Goal: Task Accomplishment & Management: Use online tool/utility

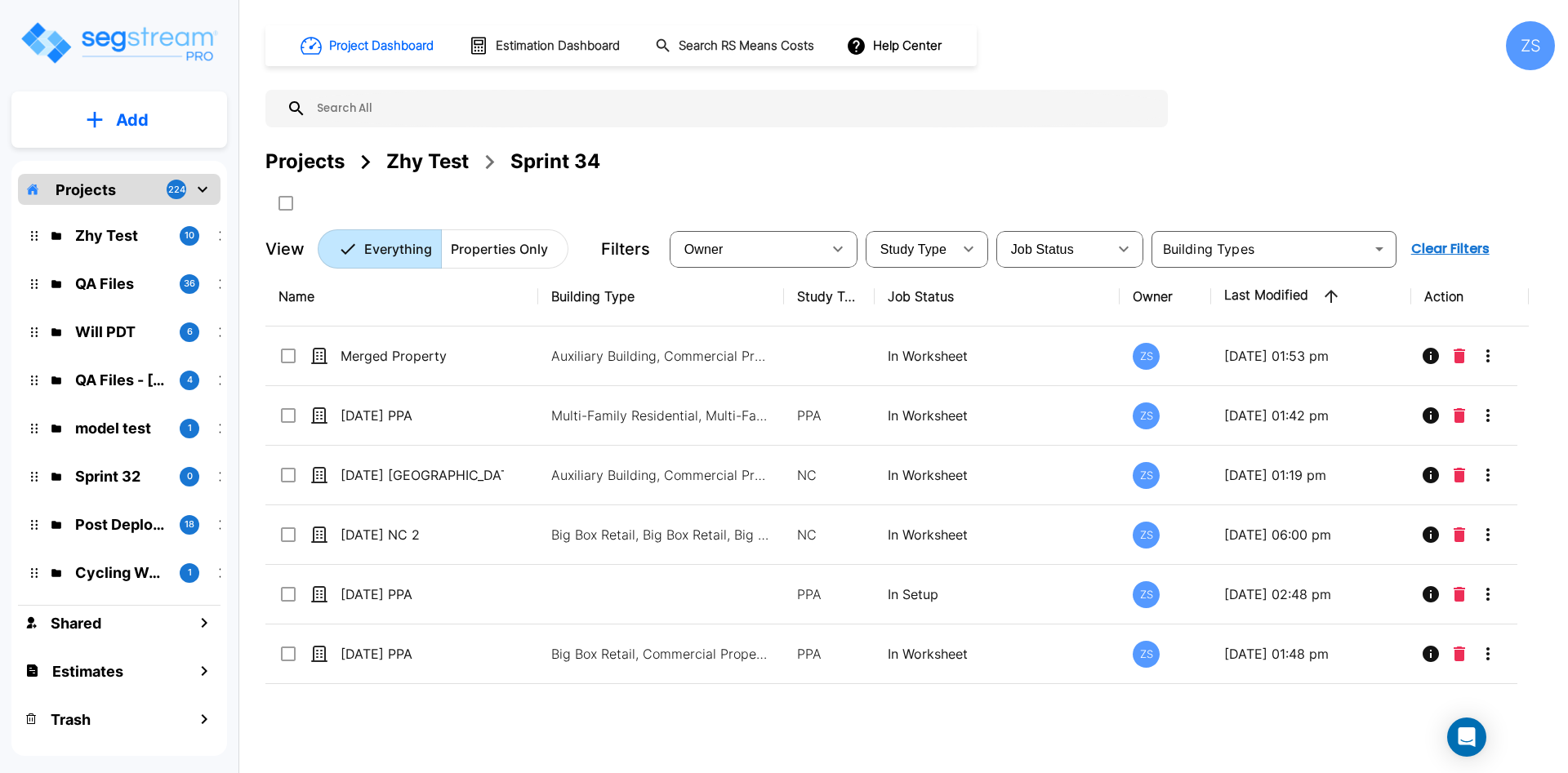
click at [96, 98] on button "Add" at bounding box center [120, 120] width 216 height 48
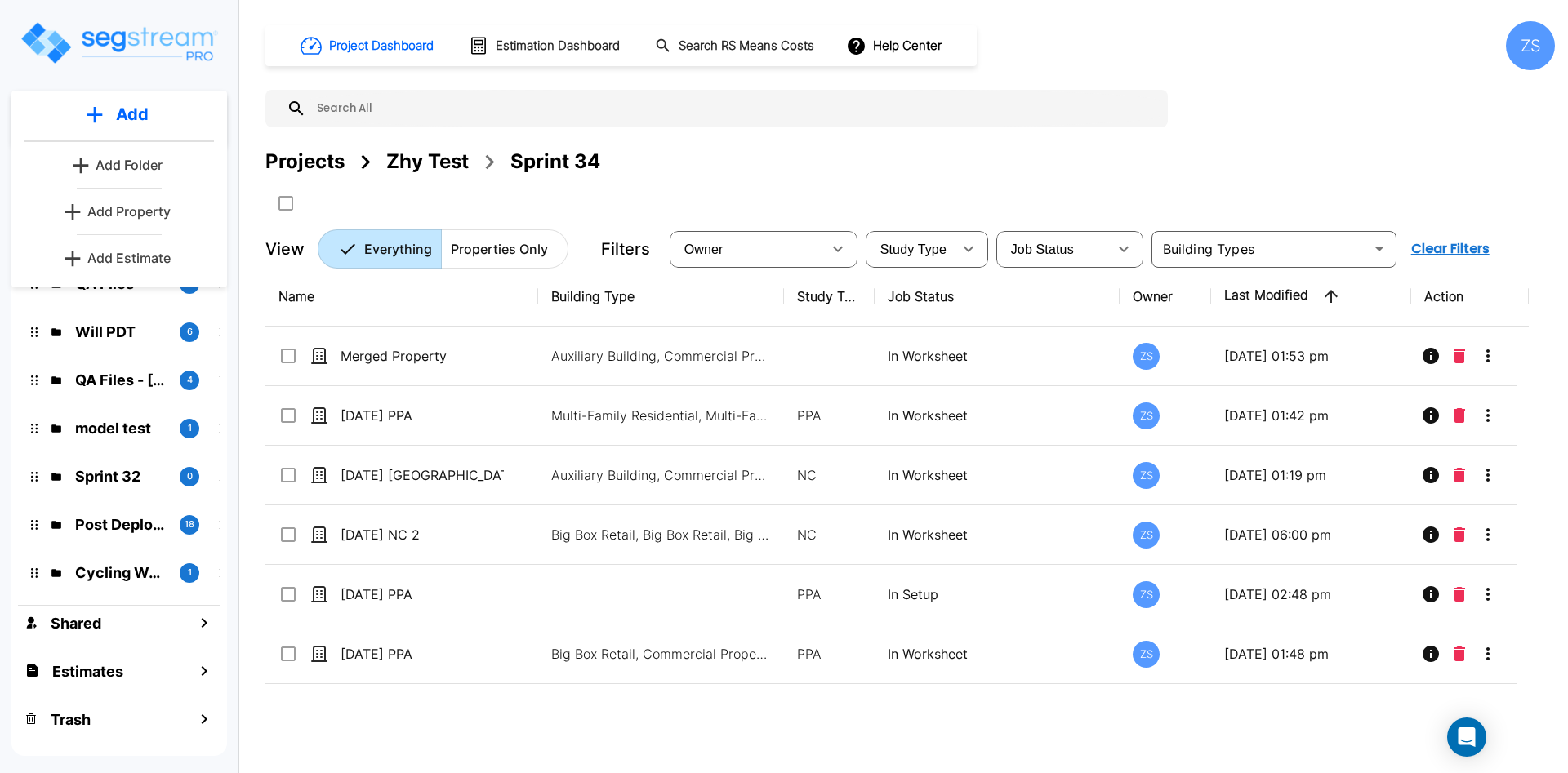
click at [128, 208] on p "Add Property" at bounding box center [129, 211] width 84 height 20
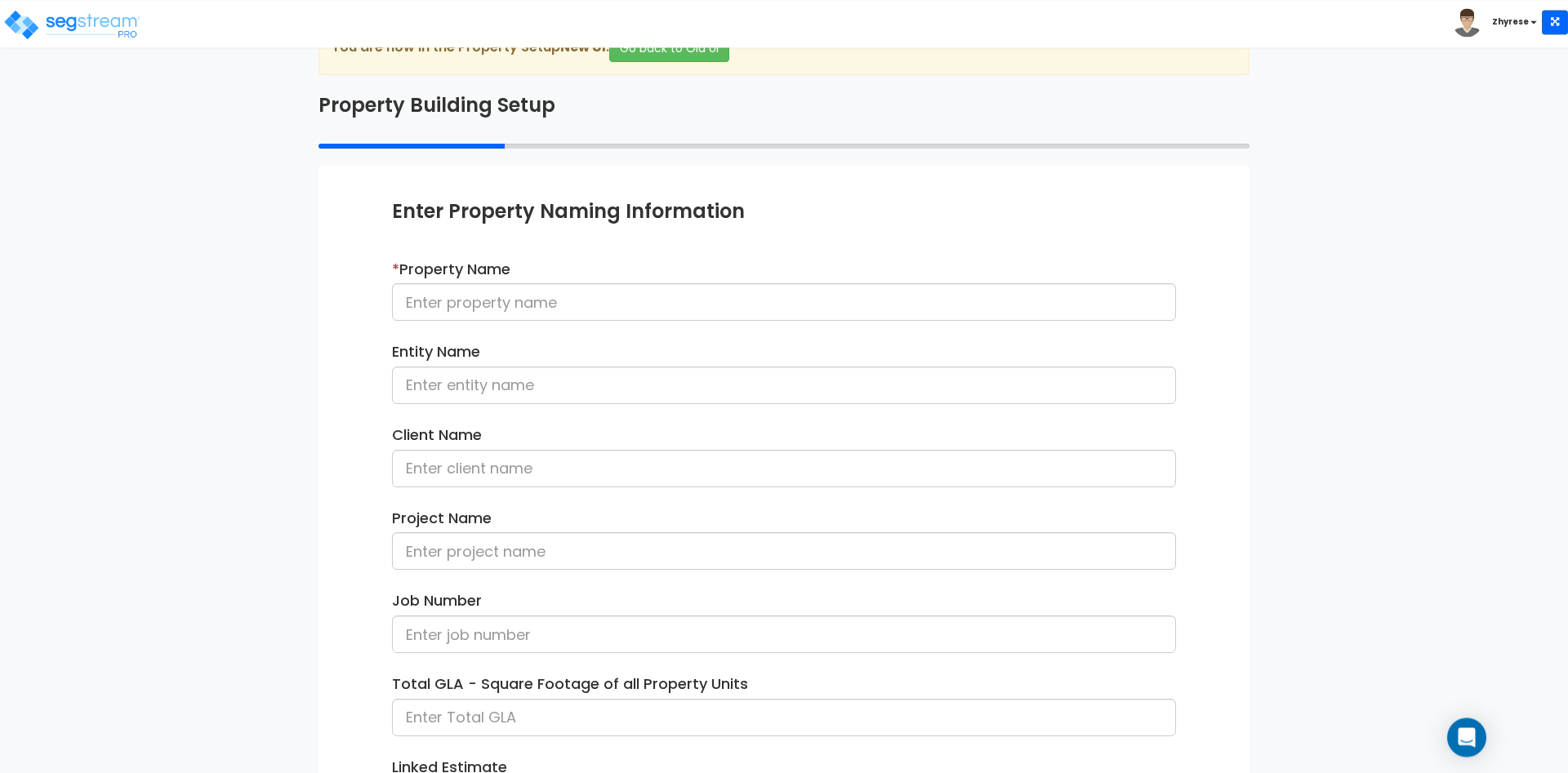
scroll to position [84, 0]
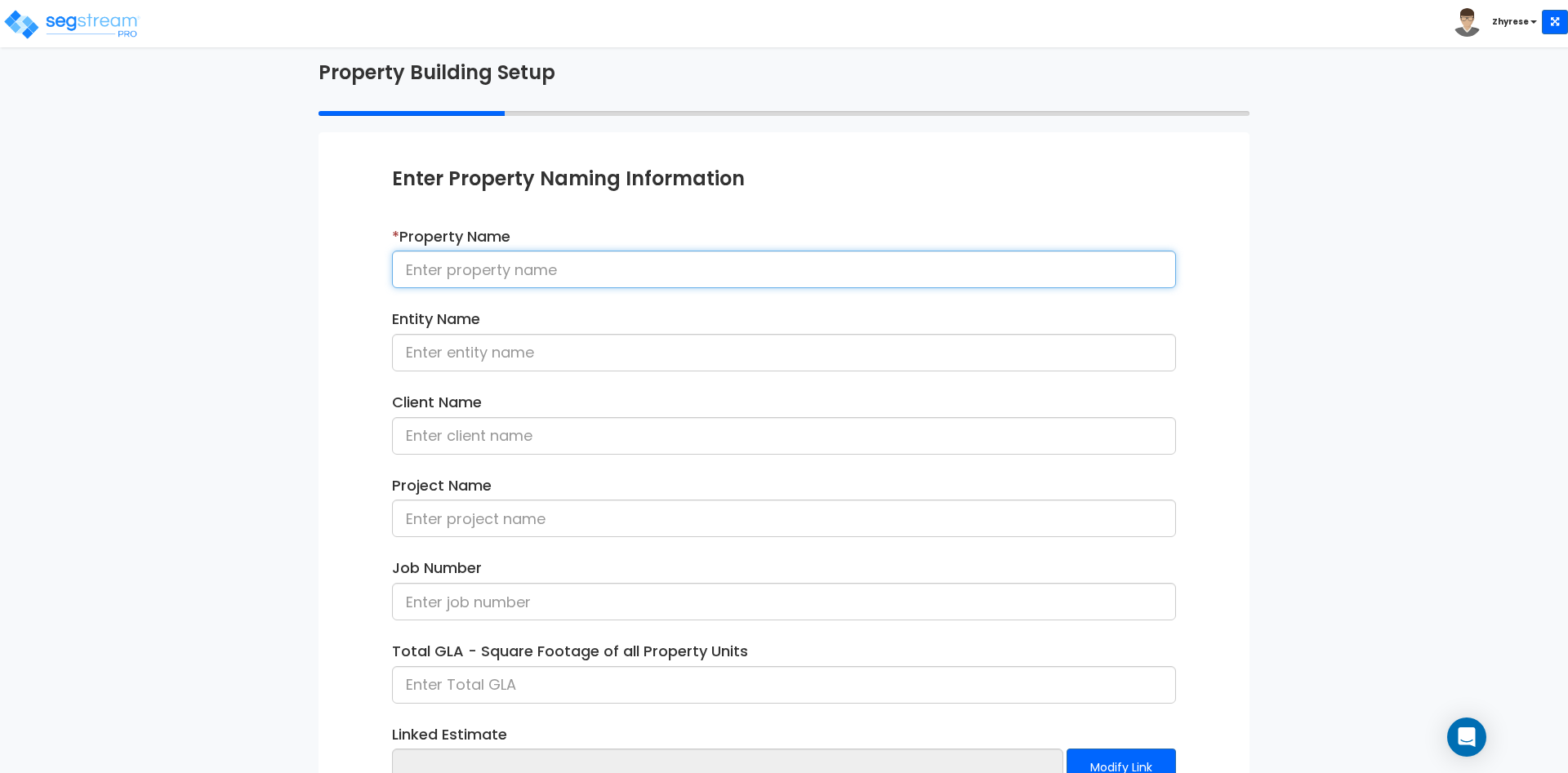
click at [575, 262] on input at bounding box center [784, 270] width 784 height 38
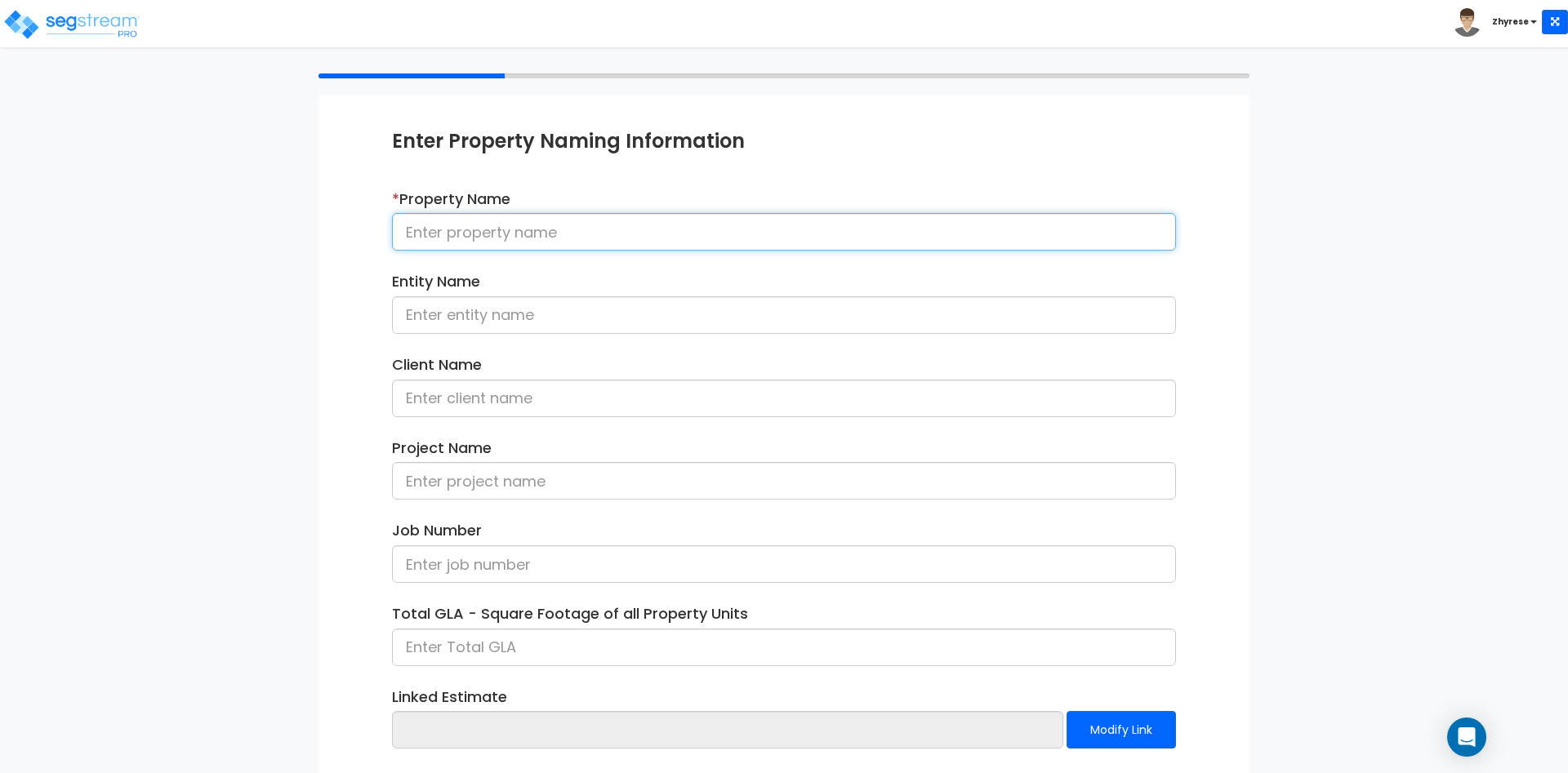
scroll to position [204, 0]
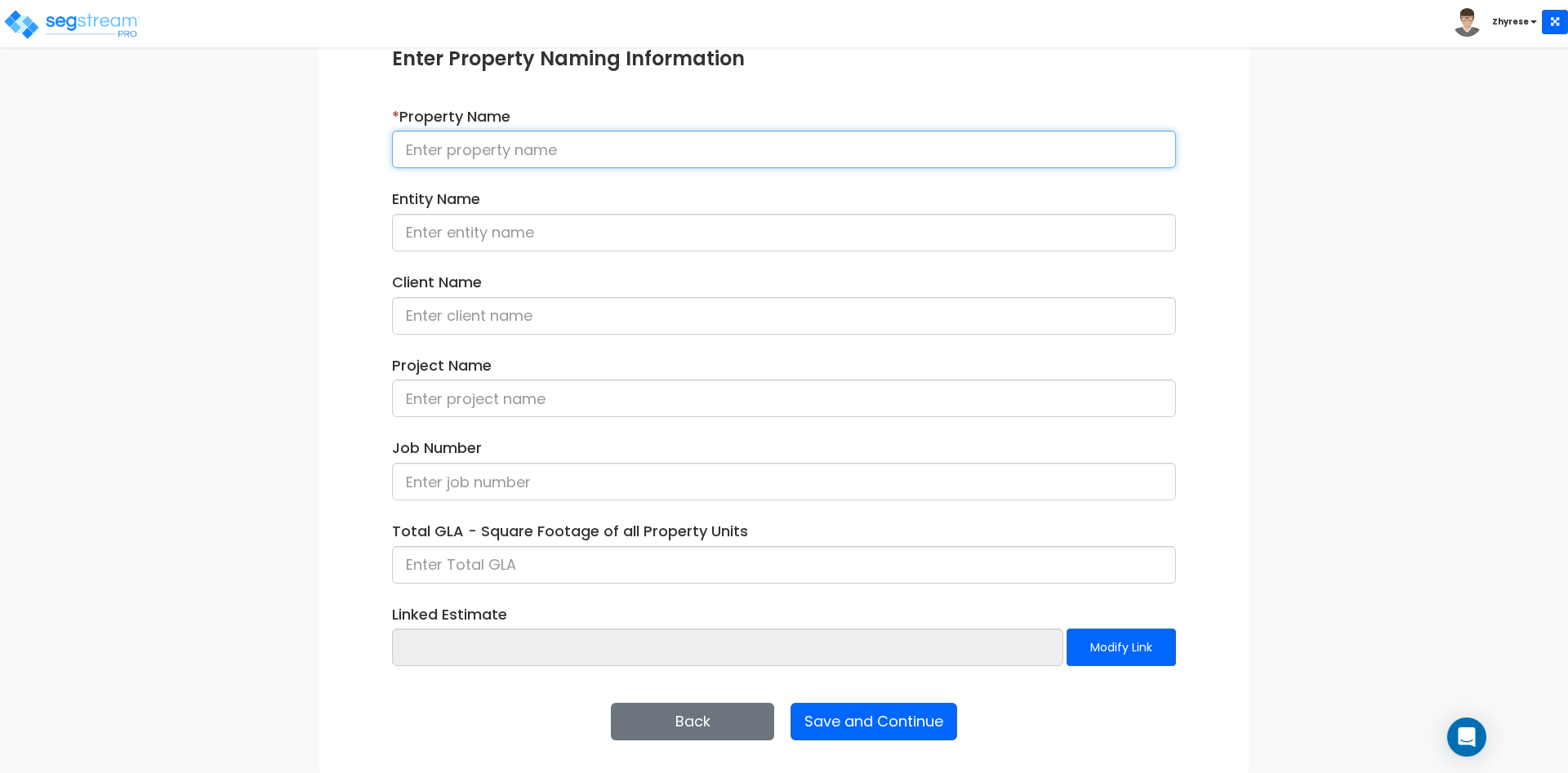
click at [633, 138] on input at bounding box center [784, 149] width 784 height 38
type input "11Aug25 NC"
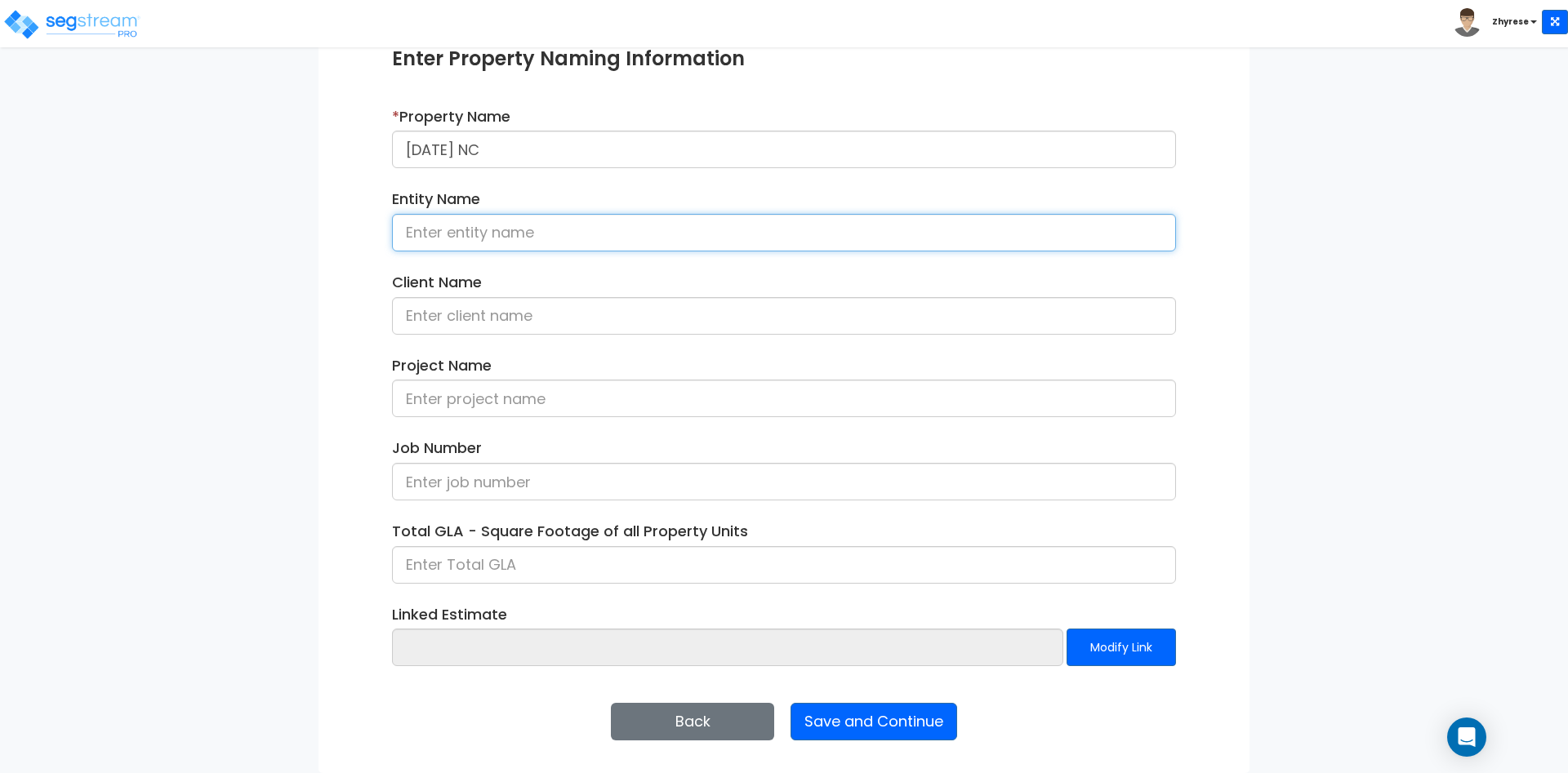
click at [503, 218] on input at bounding box center [784, 233] width 784 height 38
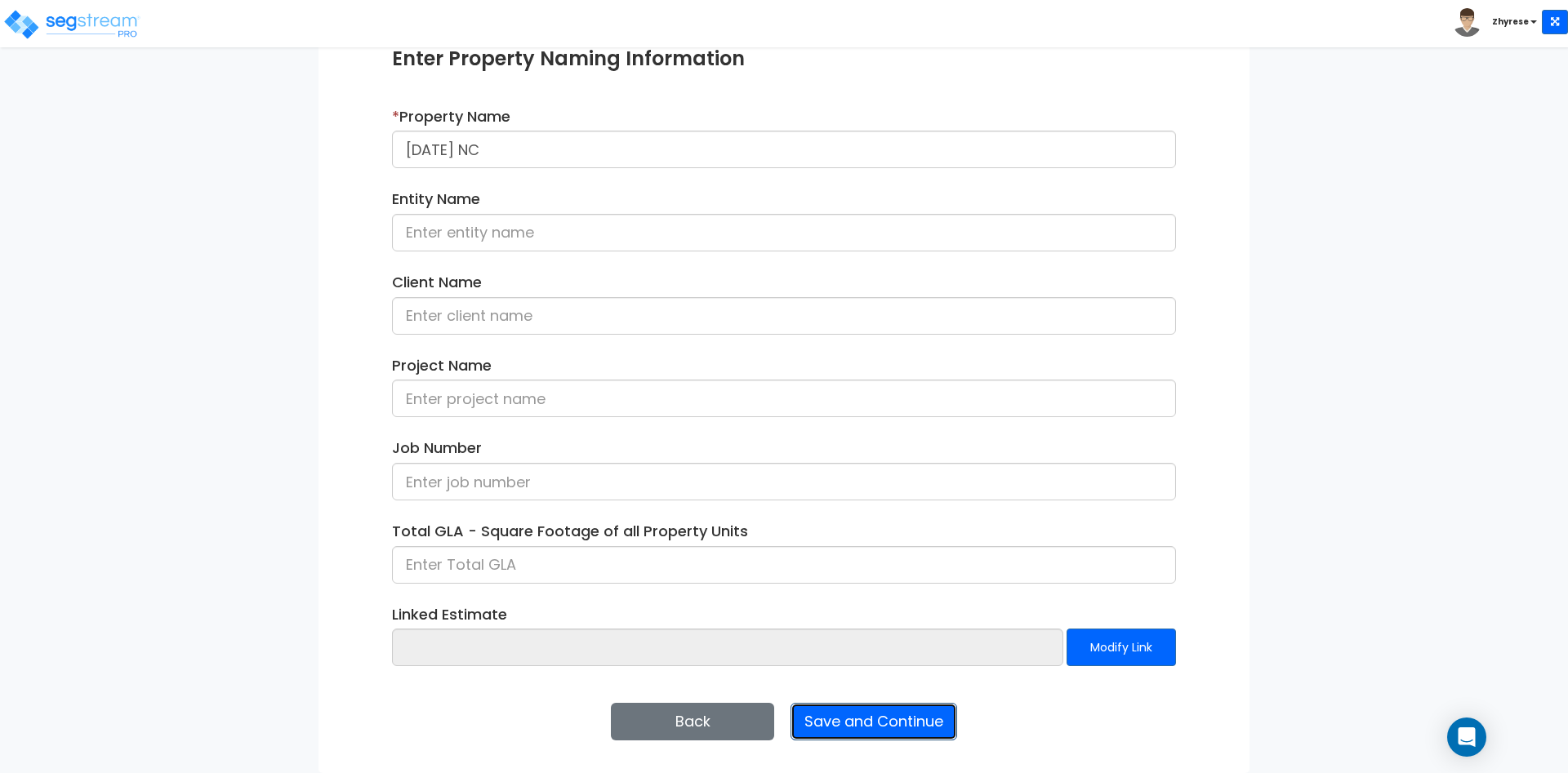
click at [849, 727] on button "Save and Continue" at bounding box center [873, 722] width 166 height 38
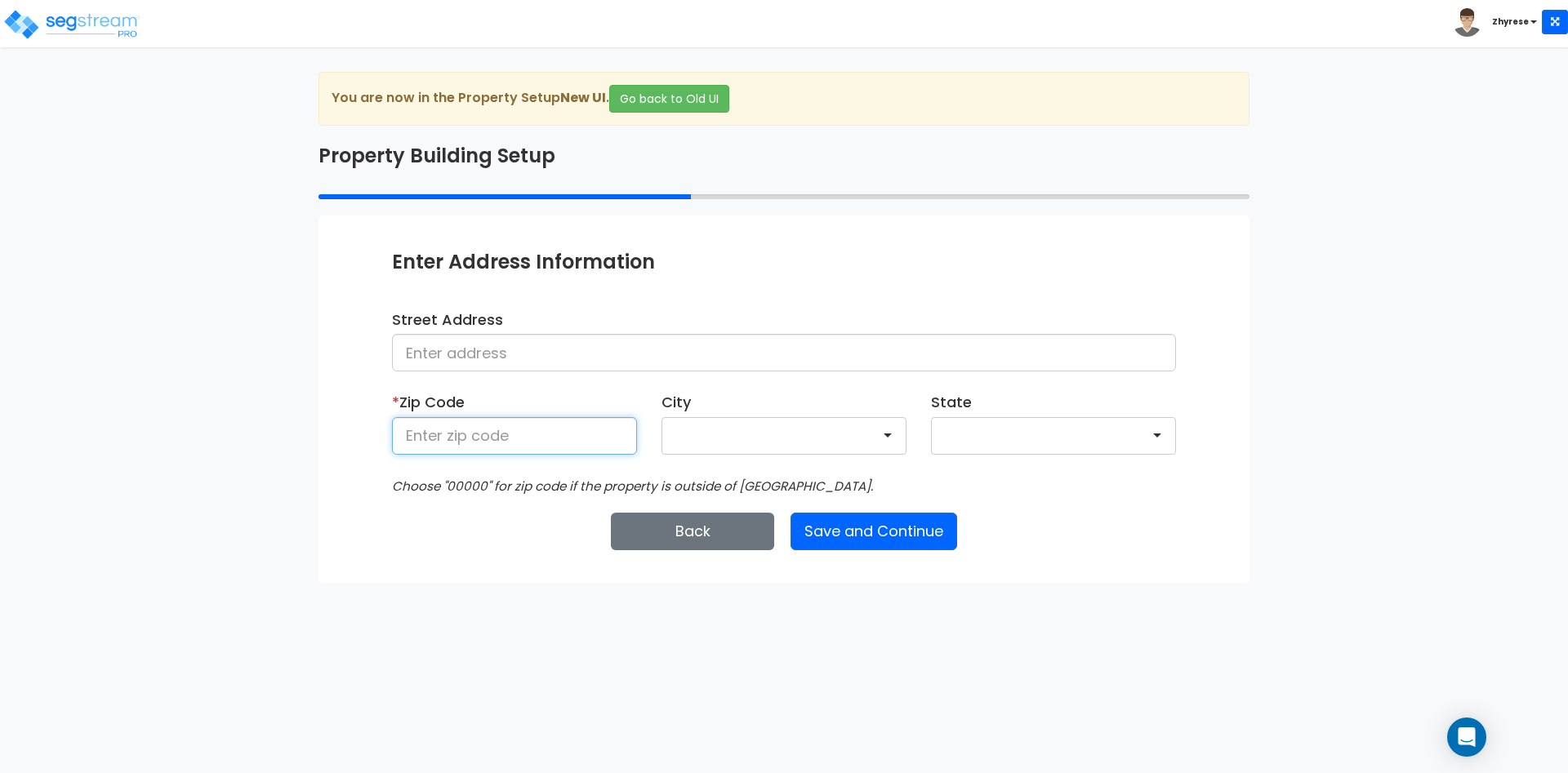
click at [576, 427] on input at bounding box center [514, 436] width 245 height 38
type input "50001"
click at [876, 549] on button "Save and Continue" at bounding box center [873, 531] width 166 height 38
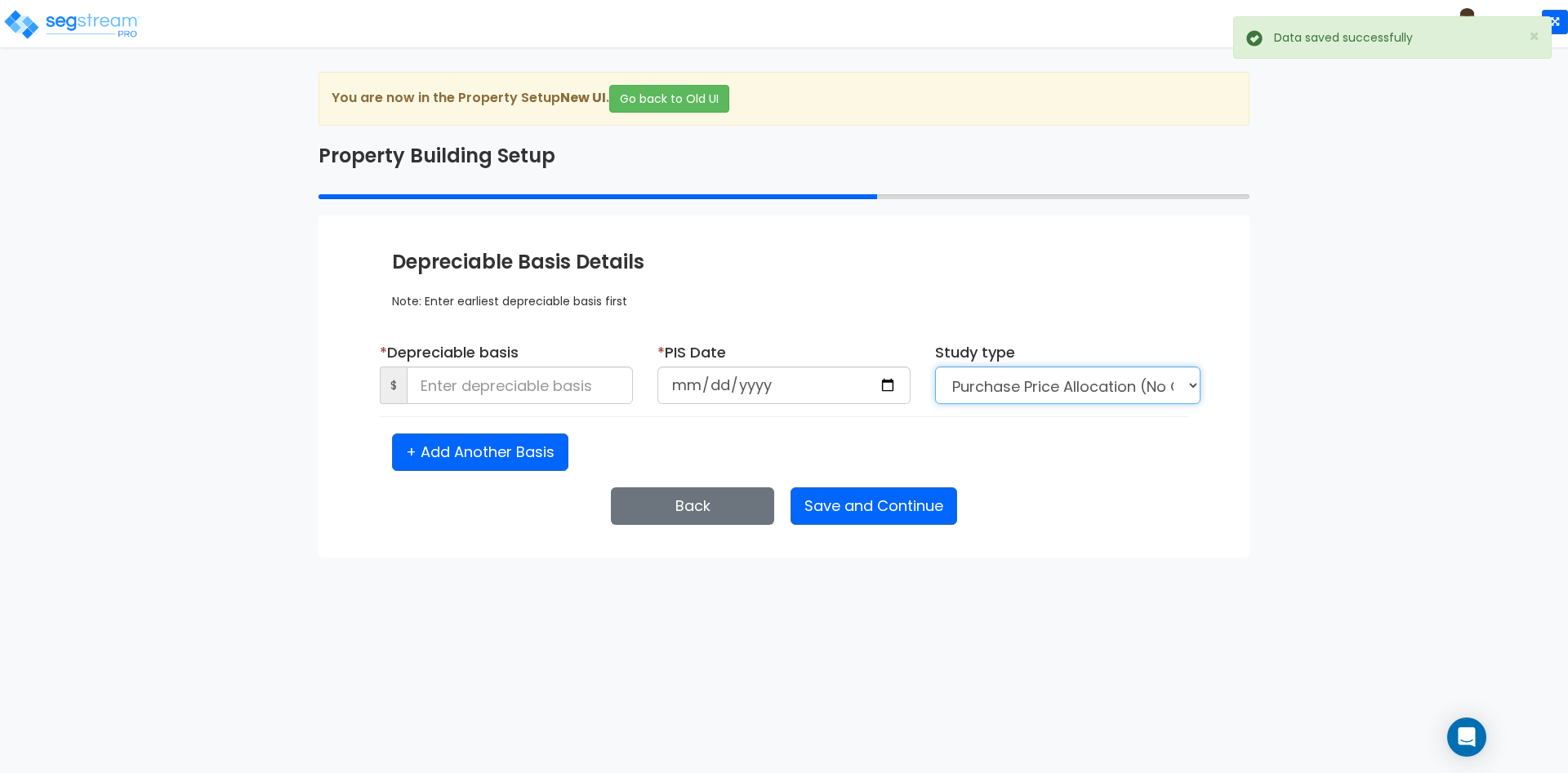
select select "NEW"
click option "New Construction / Reno / TI's (Given Costs)" at bounding box center [0, 0] width 0 height 0
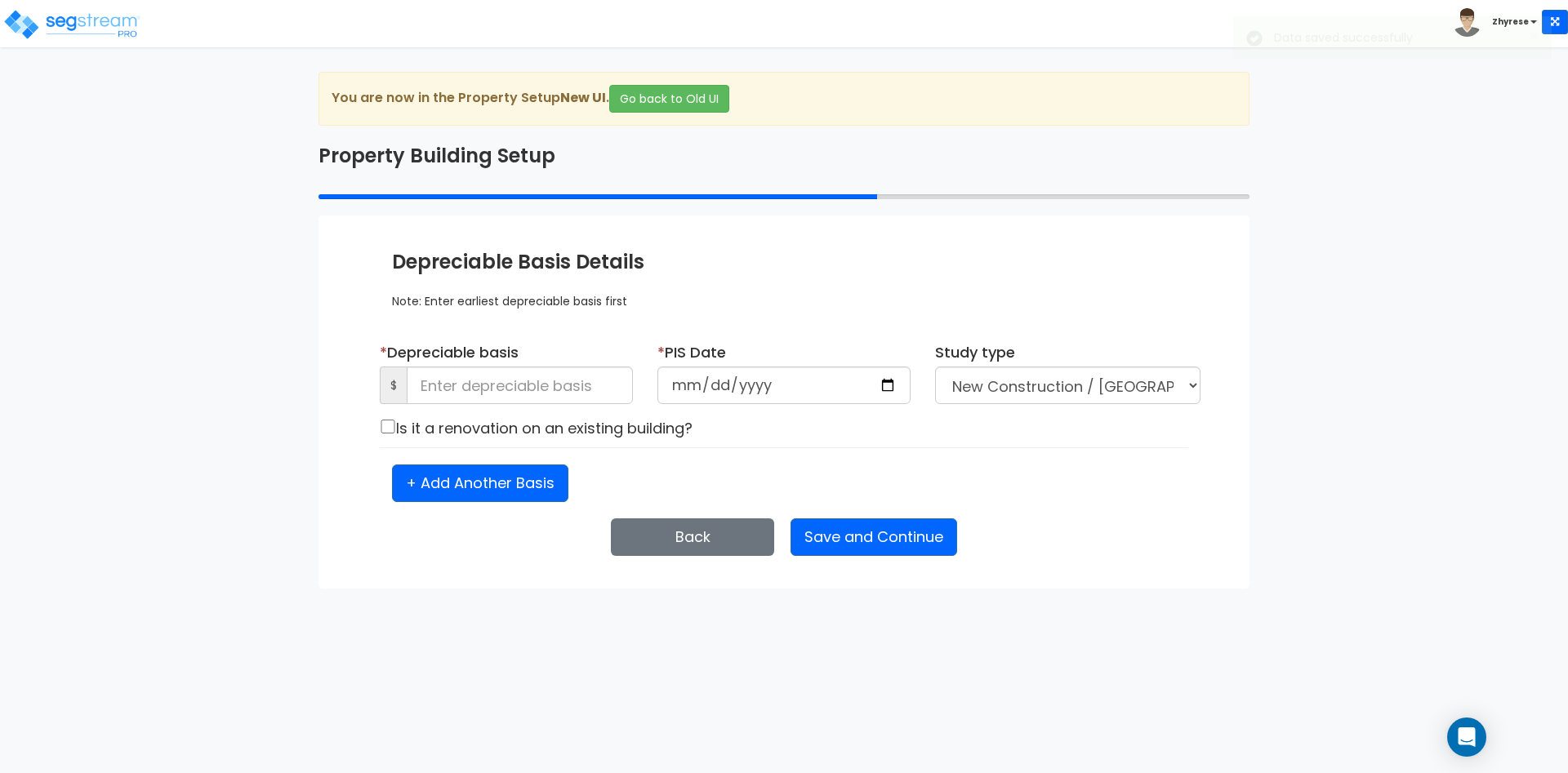
click at [539, 414] on div "* Depreciable basis $" at bounding box center [506, 380] width 278 height 76
click at [542, 395] on input at bounding box center [520, 386] width 227 height 38
click at [485, 383] on input at bounding box center [520, 386] width 227 height 38
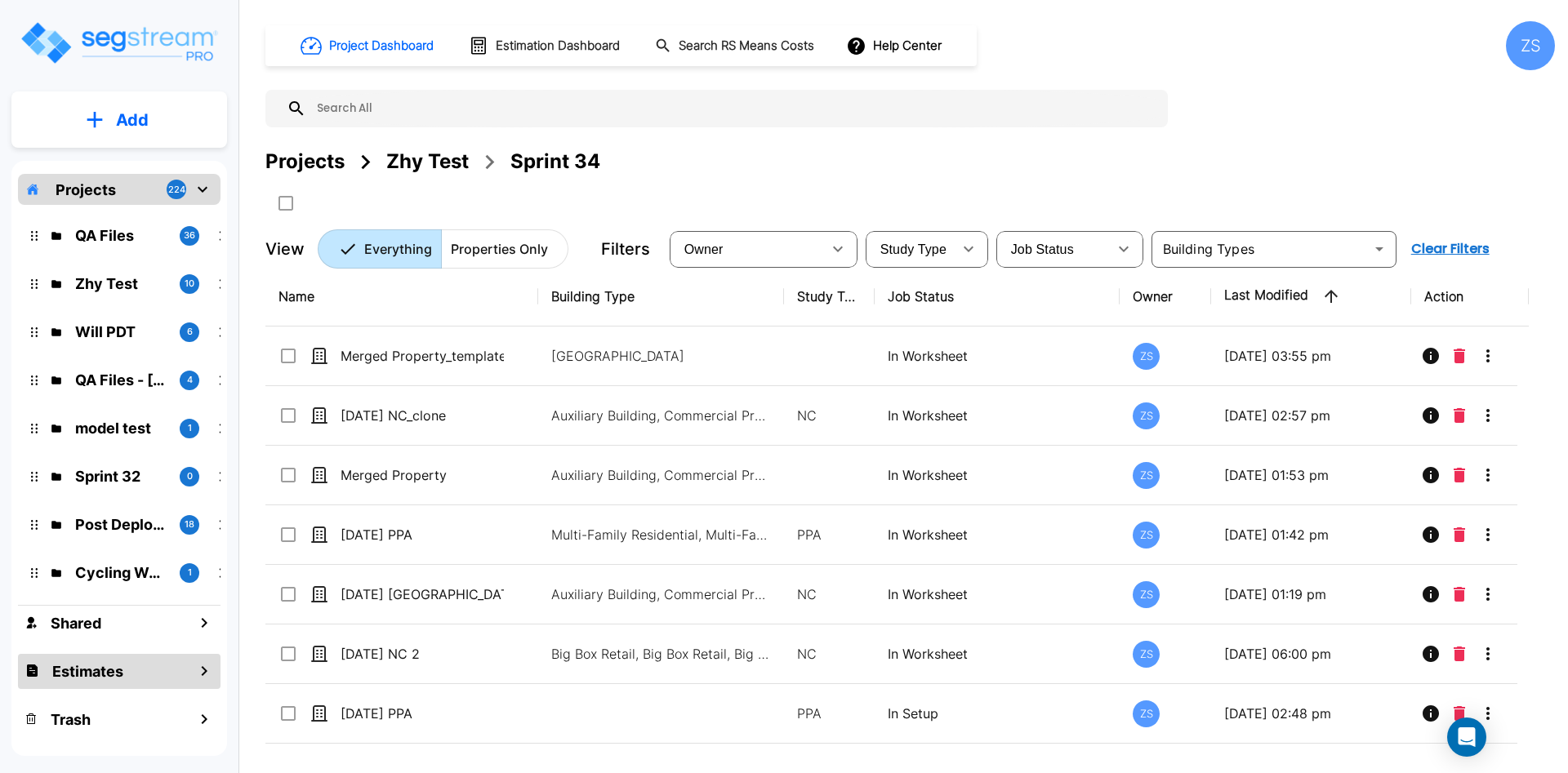
click at [102, 671] on h1 "Estimates" at bounding box center [87, 671] width 71 height 22
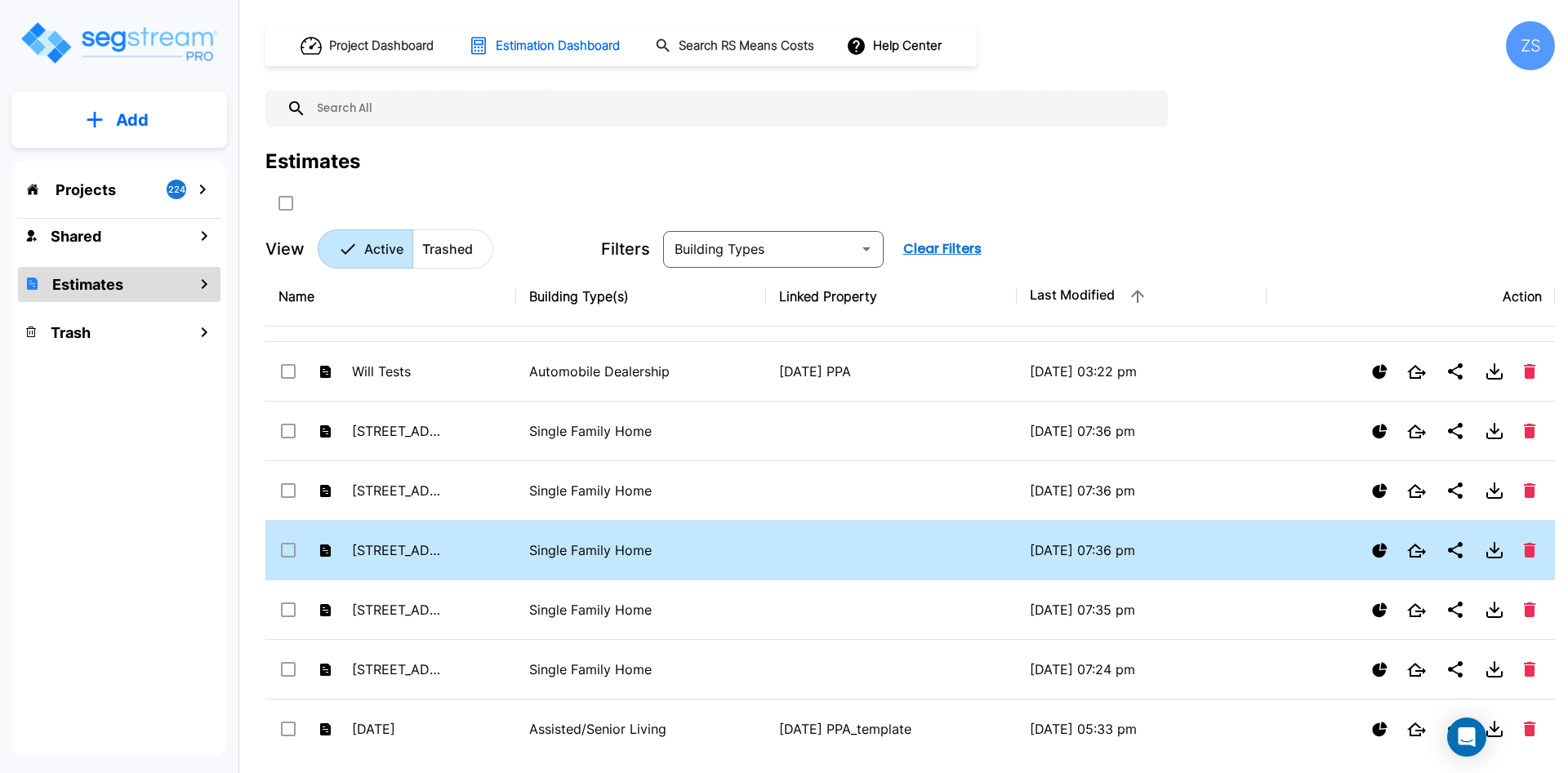
scroll to position [84, 0]
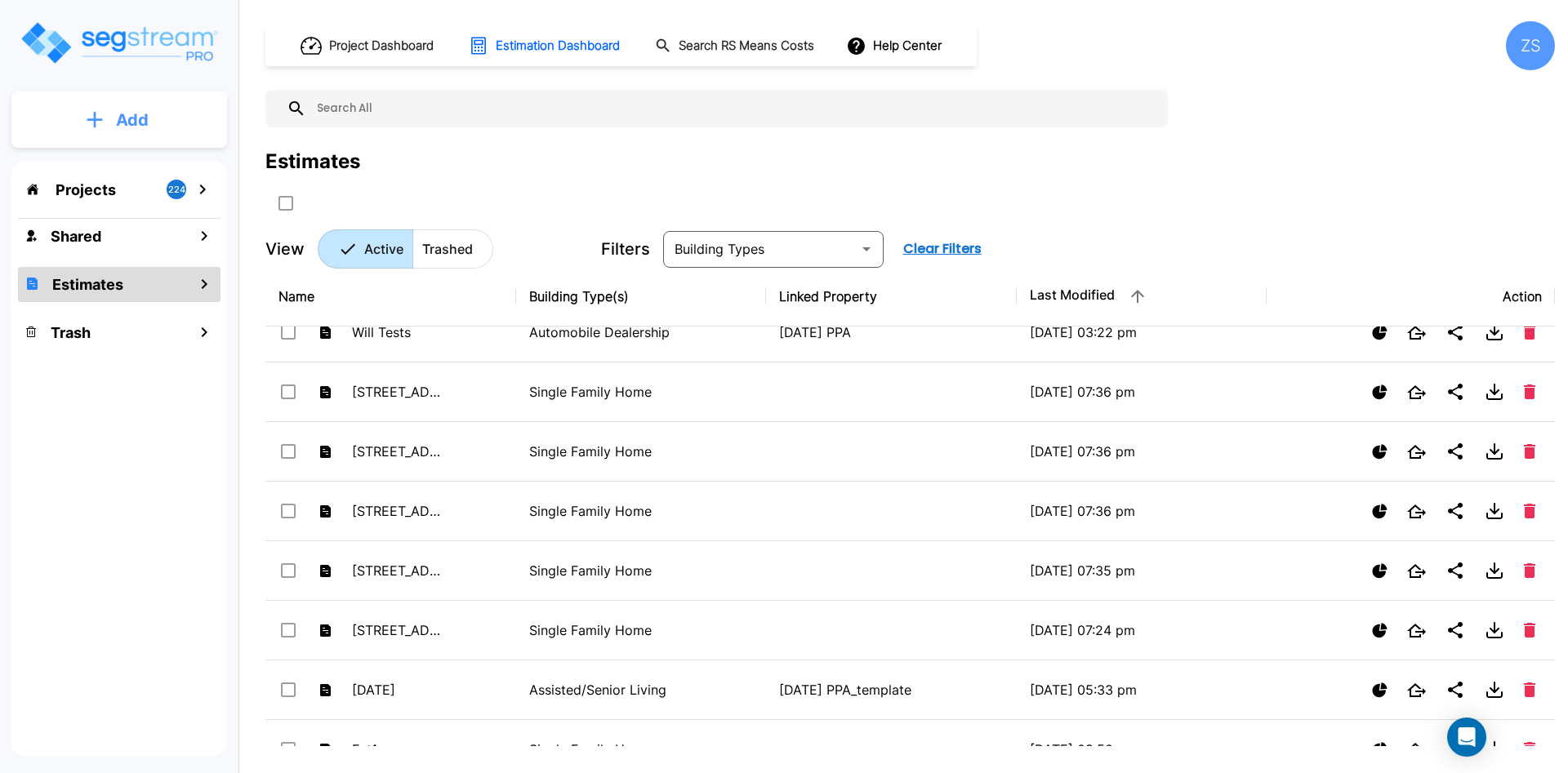
click at [67, 113] on button "Add" at bounding box center [120, 120] width 216 height 48
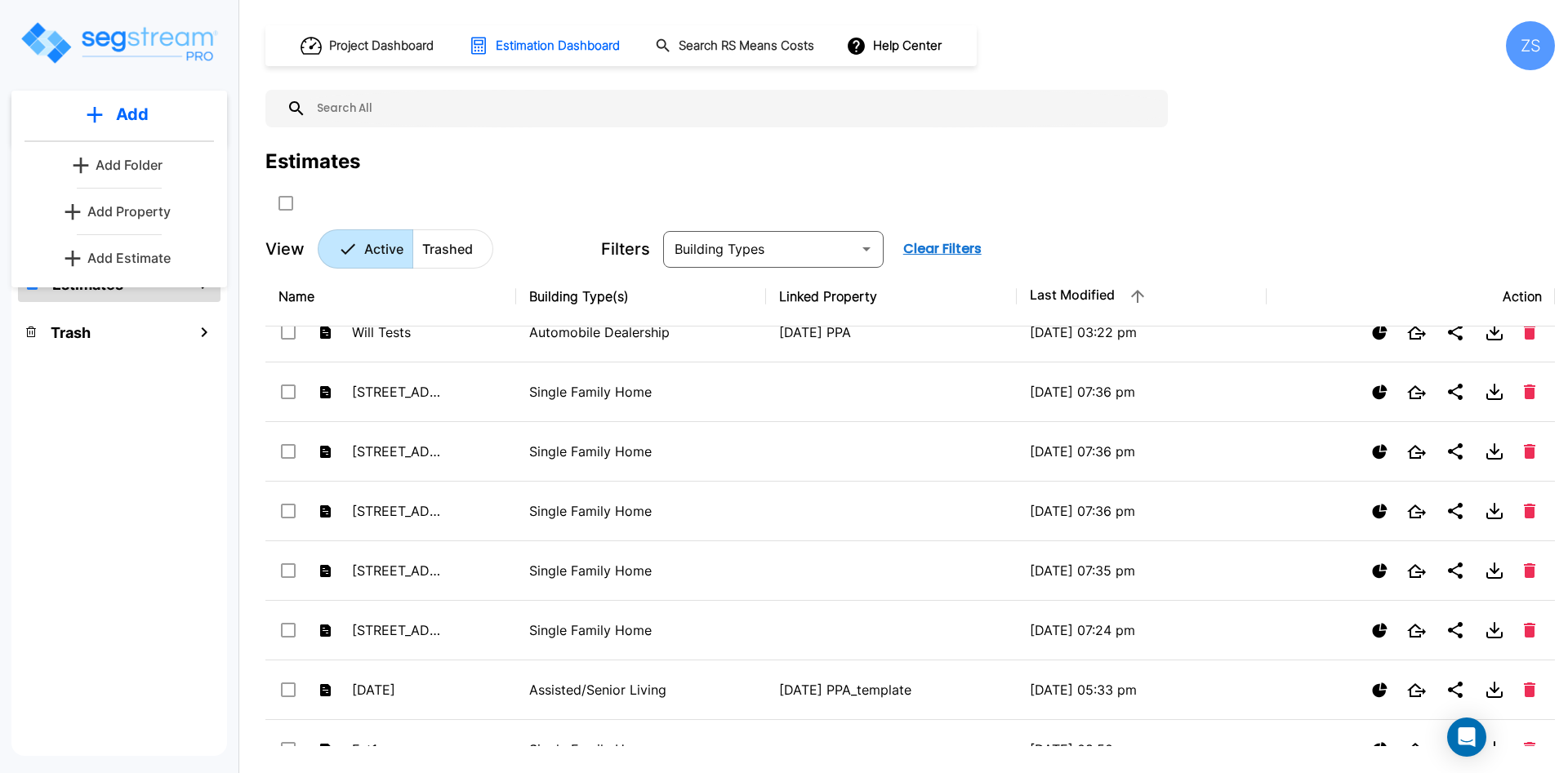
click at [112, 260] on p "Add Estimate" at bounding box center [129, 258] width 84 height 20
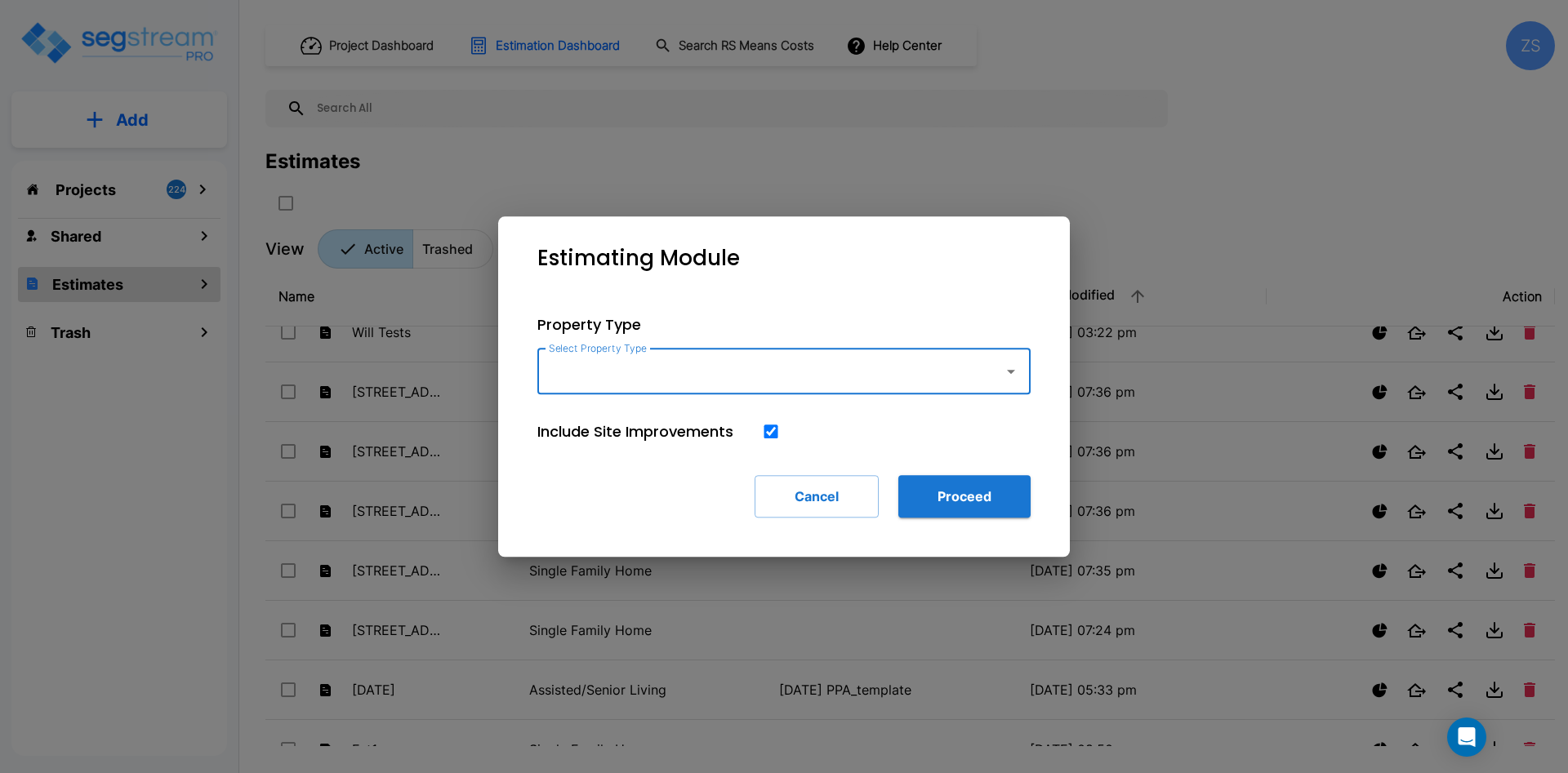
click at [750, 370] on input "Select Property Type" at bounding box center [766, 371] width 443 height 31
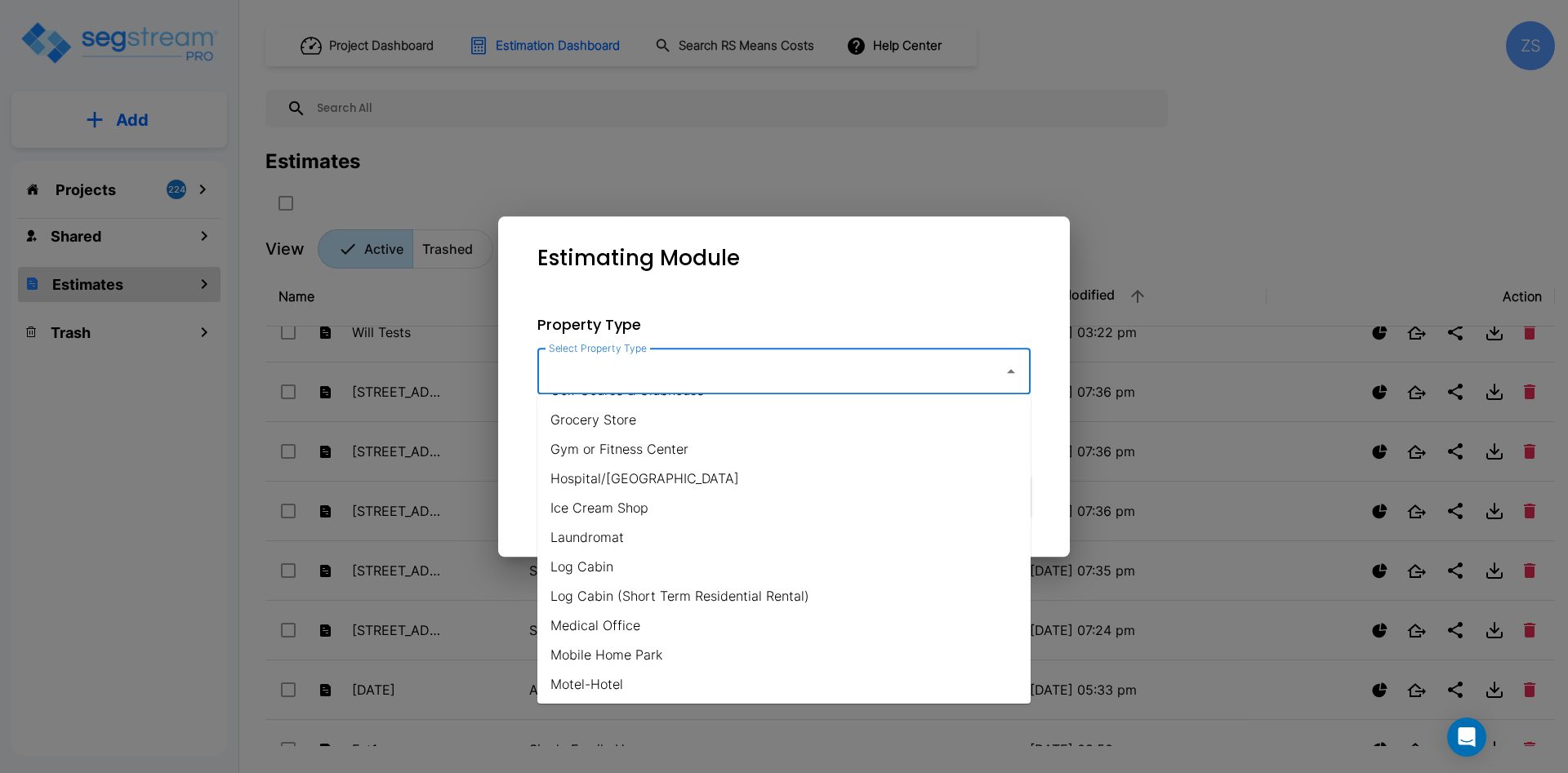
scroll to position [784, 0]
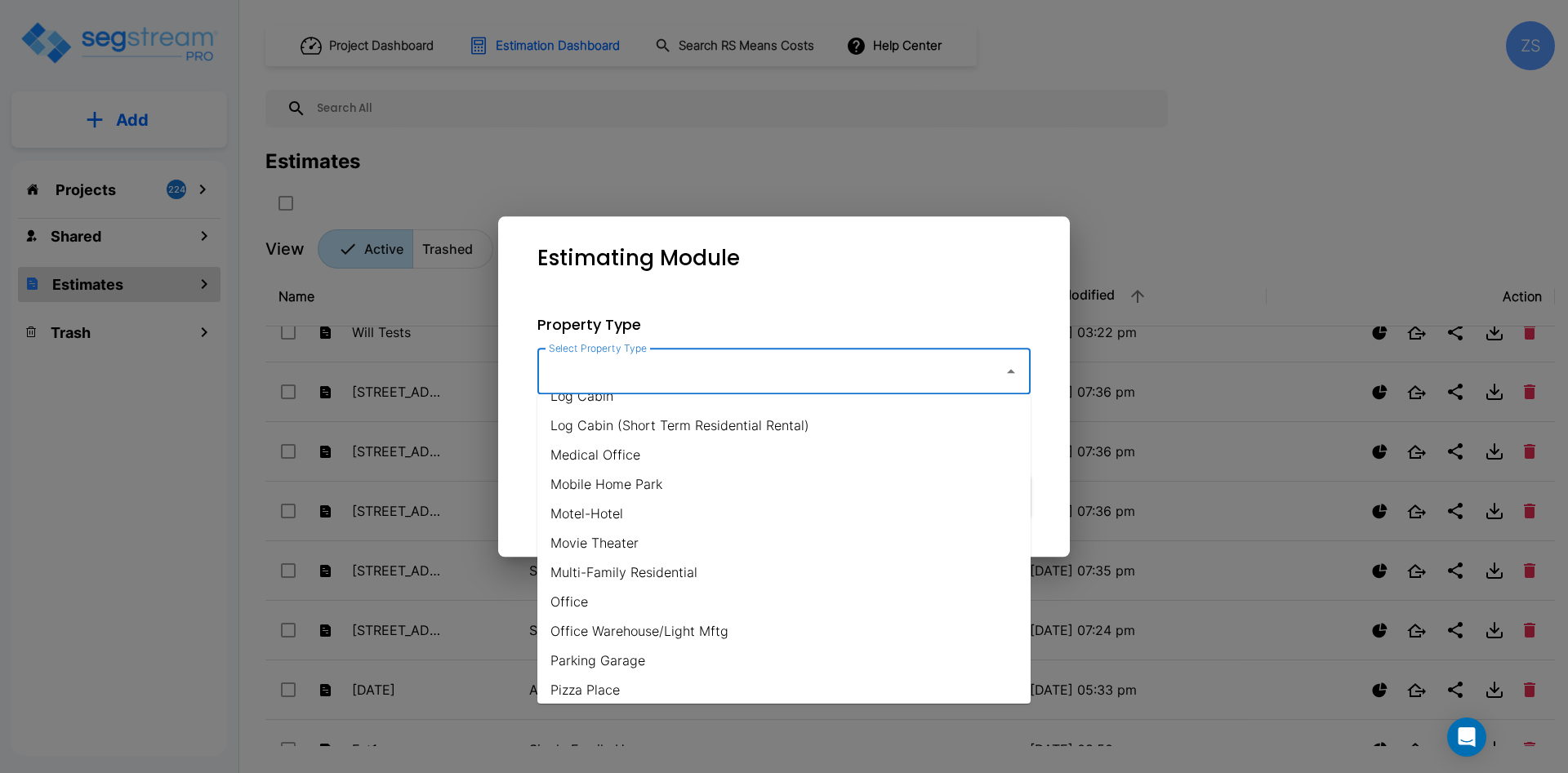
click at [672, 626] on li "Office Warehouse/Light Mftg" at bounding box center [784, 631] width 494 height 30
type input "Office Warehouse/Light Mftg"
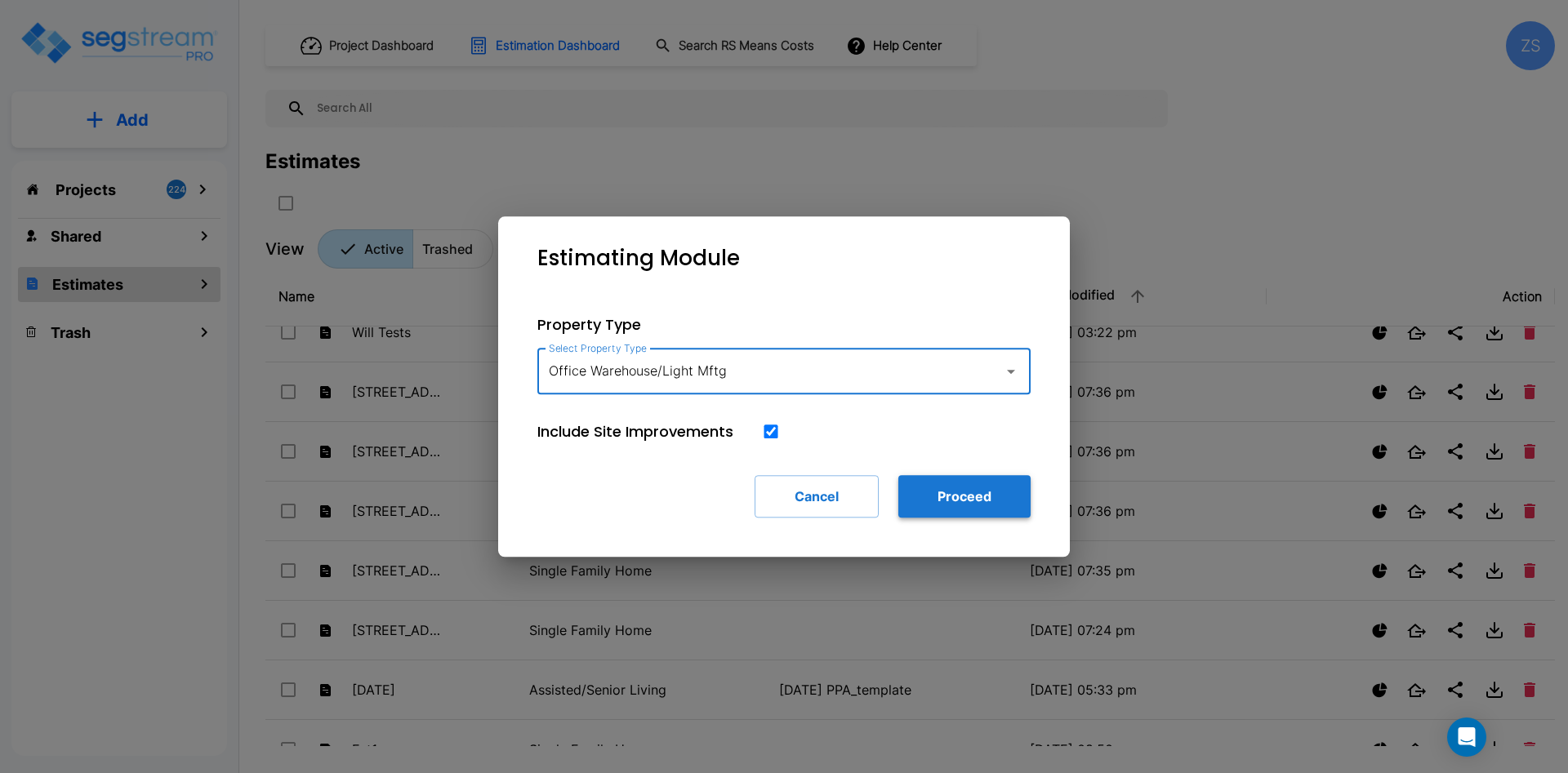
click at [939, 492] on button "Proceed" at bounding box center [964, 496] width 132 height 42
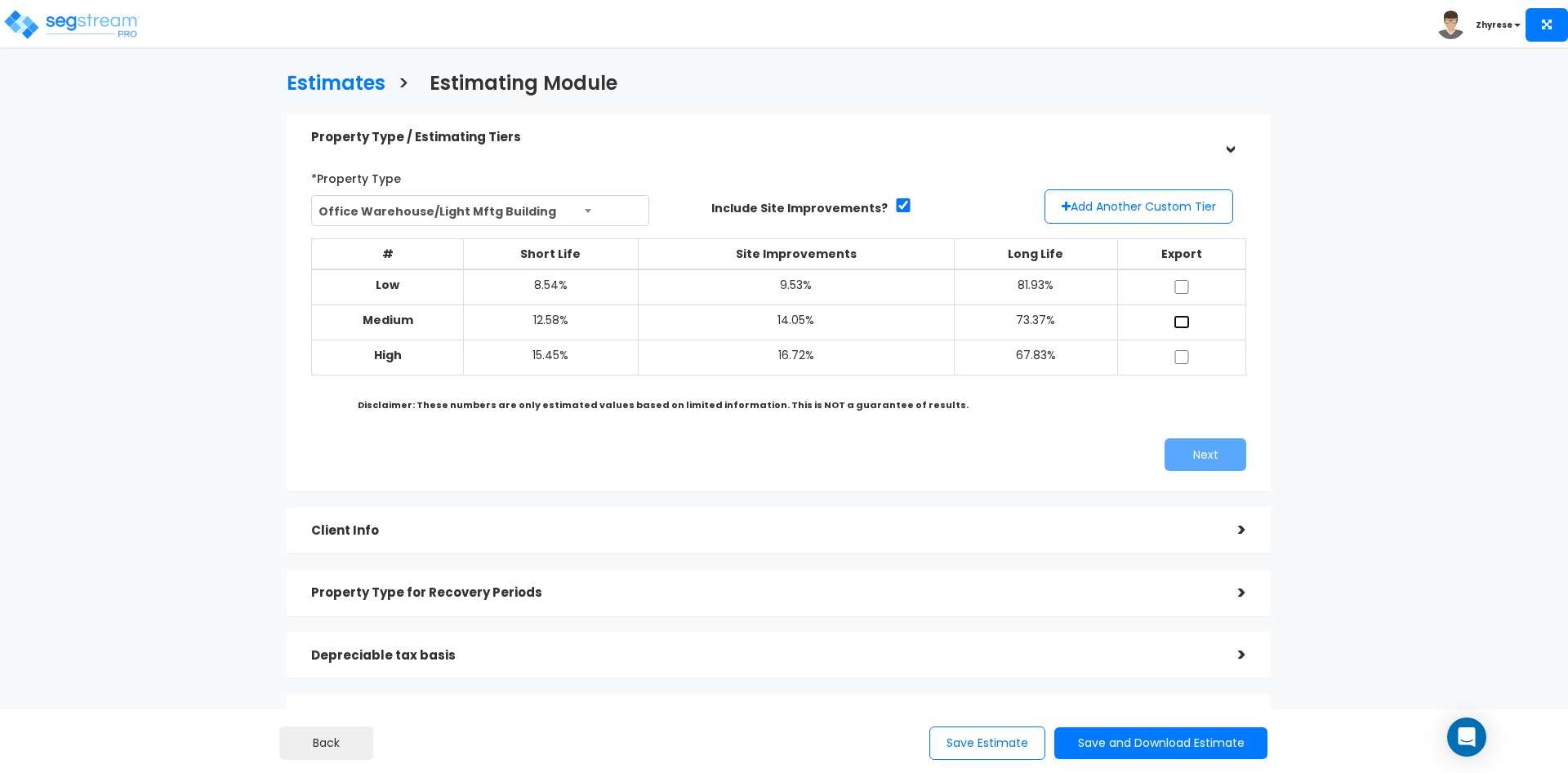
click at [1188, 315] on input "checkbox" at bounding box center [1181, 322] width 16 height 13
checkbox input "true"
click at [1002, 520] on div "Client Info" at bounding box center [762, 531] width 903 height 31
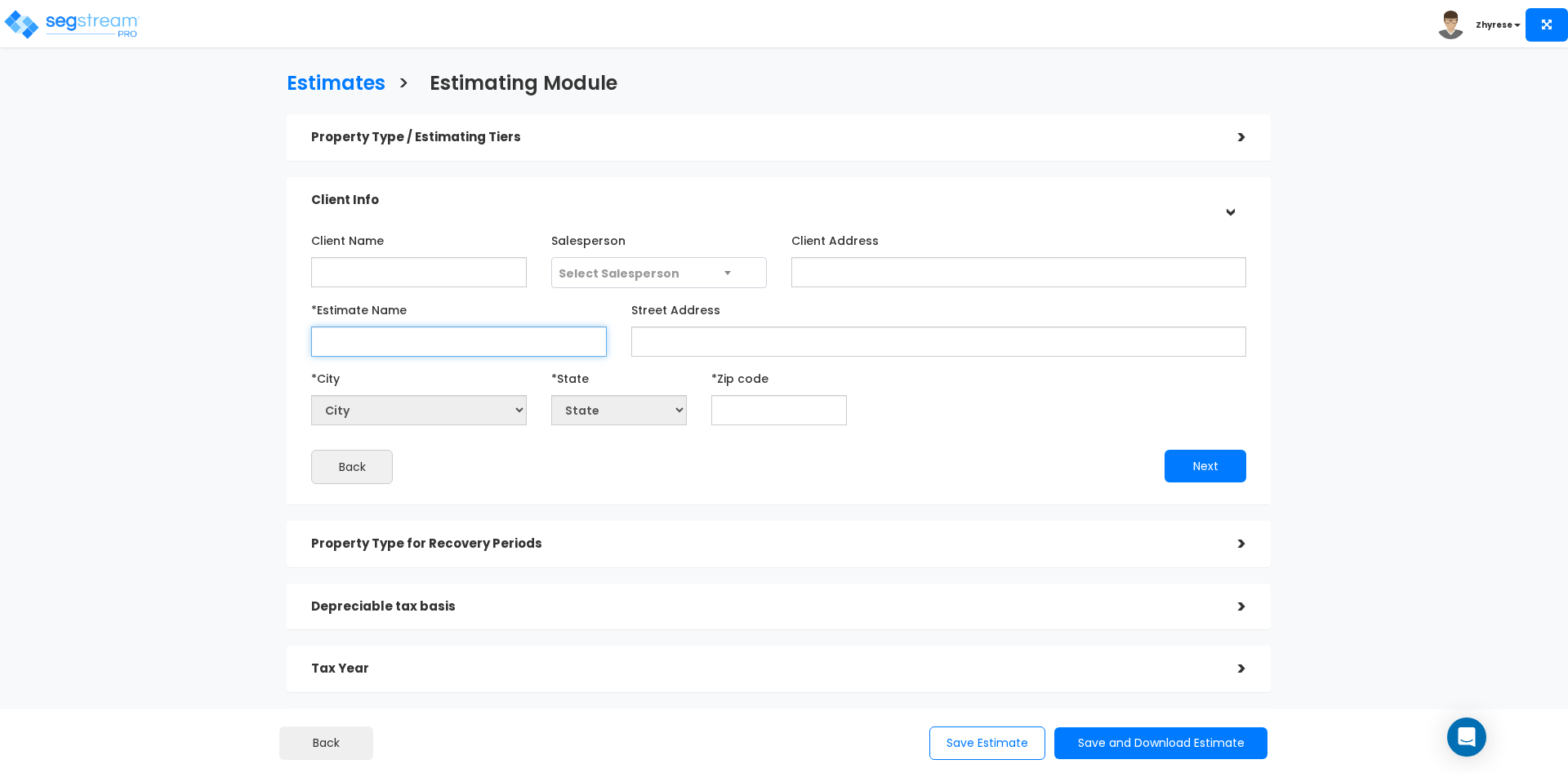
click at [388, 343] on input "*Estimate Name" at bounding box center [459, 342] width 296 height 31
type input "[DATE] OWH"
click at [815, 406] on input "text" at bounding box center [779, 411] width 136 height 31
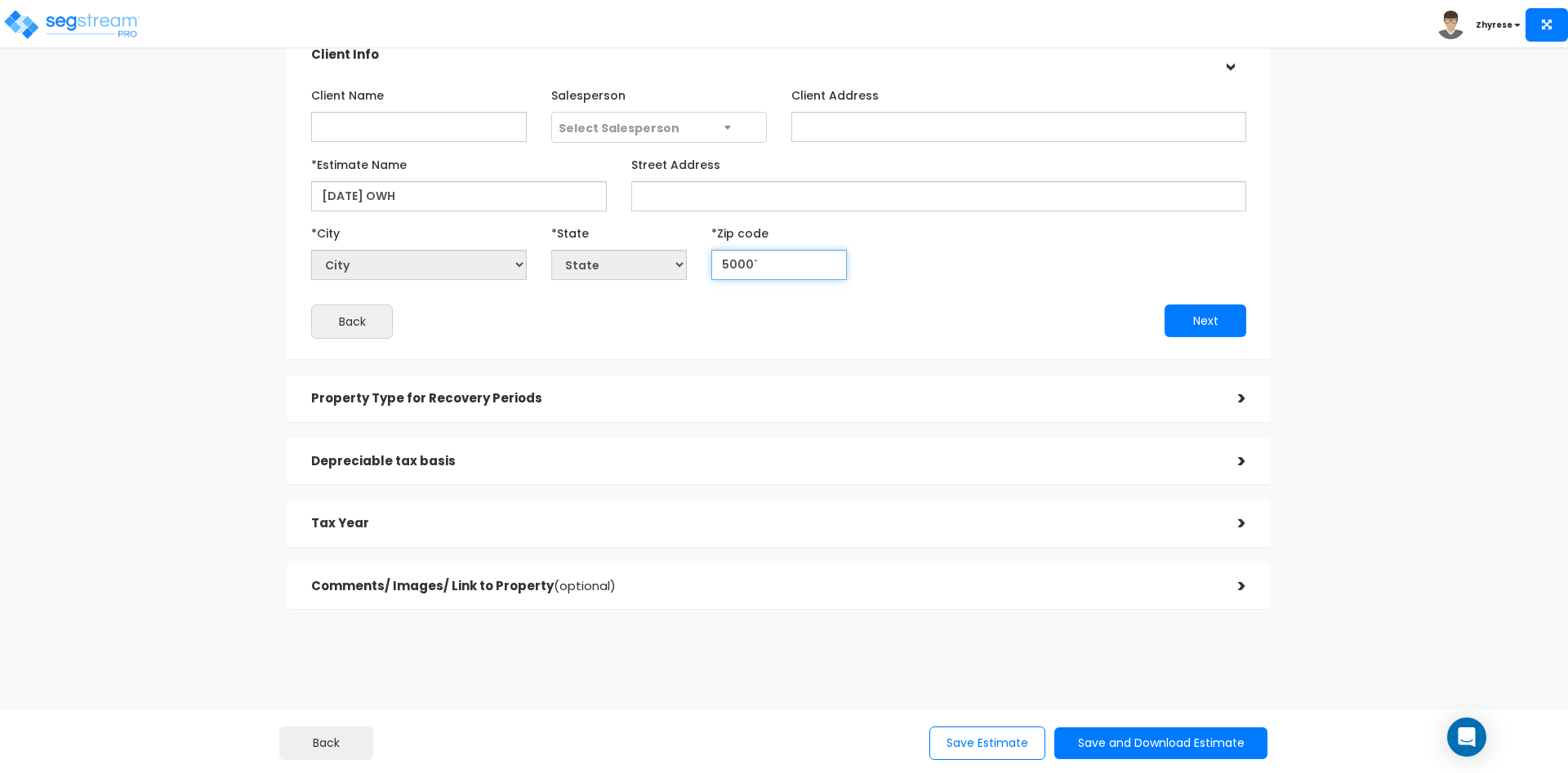
type input "5000"
select select "IA"
type input "50001"
click at [1231, 324] on button "Next" at bounding box center [1205, 321] width 82 height 32
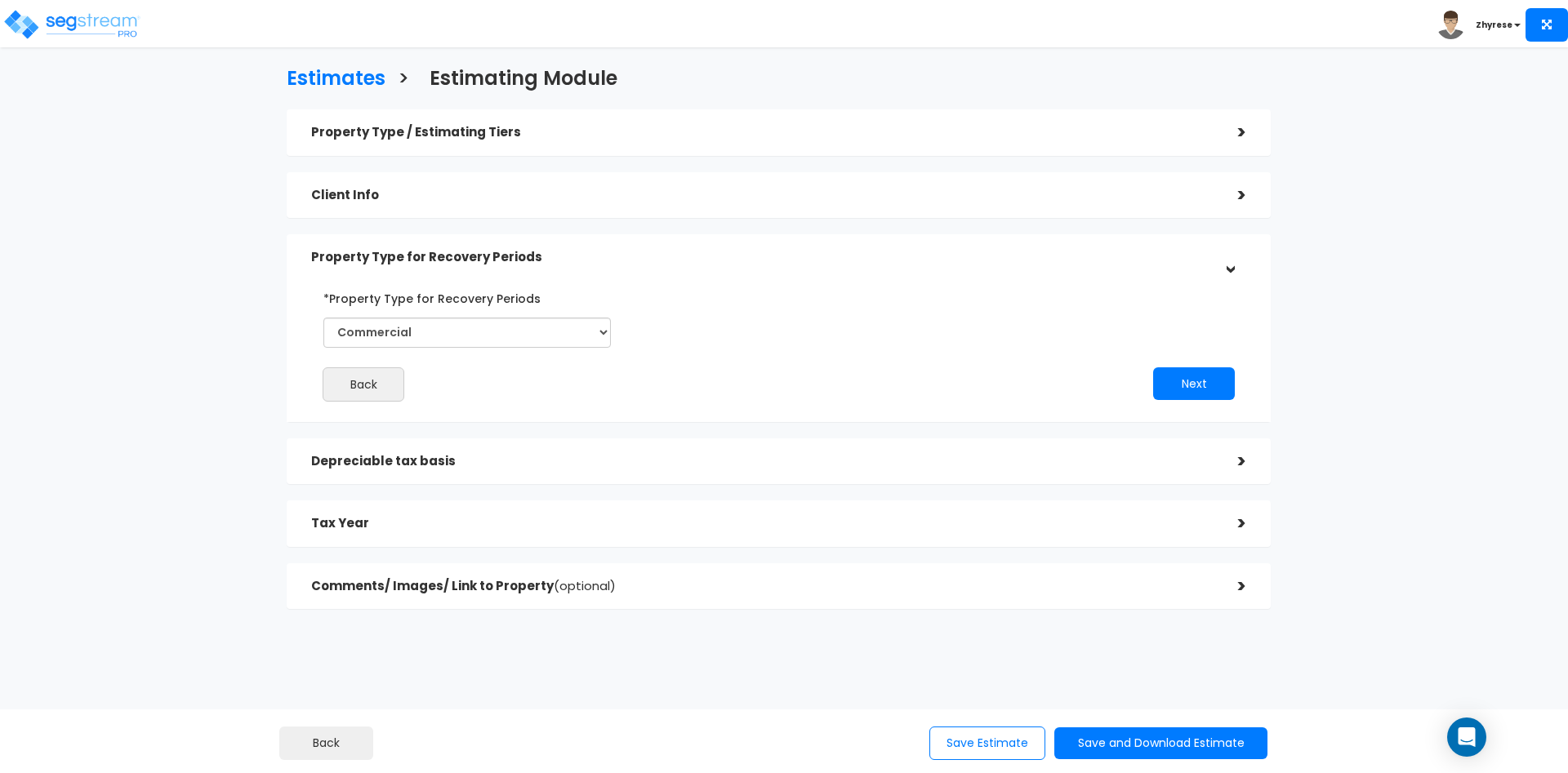
scroll to position [4, 0]
click at [809, 490] on div "Property Type / Estimating Tiers > *Property Type Office Warehouse/Light Mftg B…" at bounding box center [779, 360] width 984 height 500
click at [811, 475] on div "Depreciable tax basis" at bounding box center [762, 463] width 903 height 31
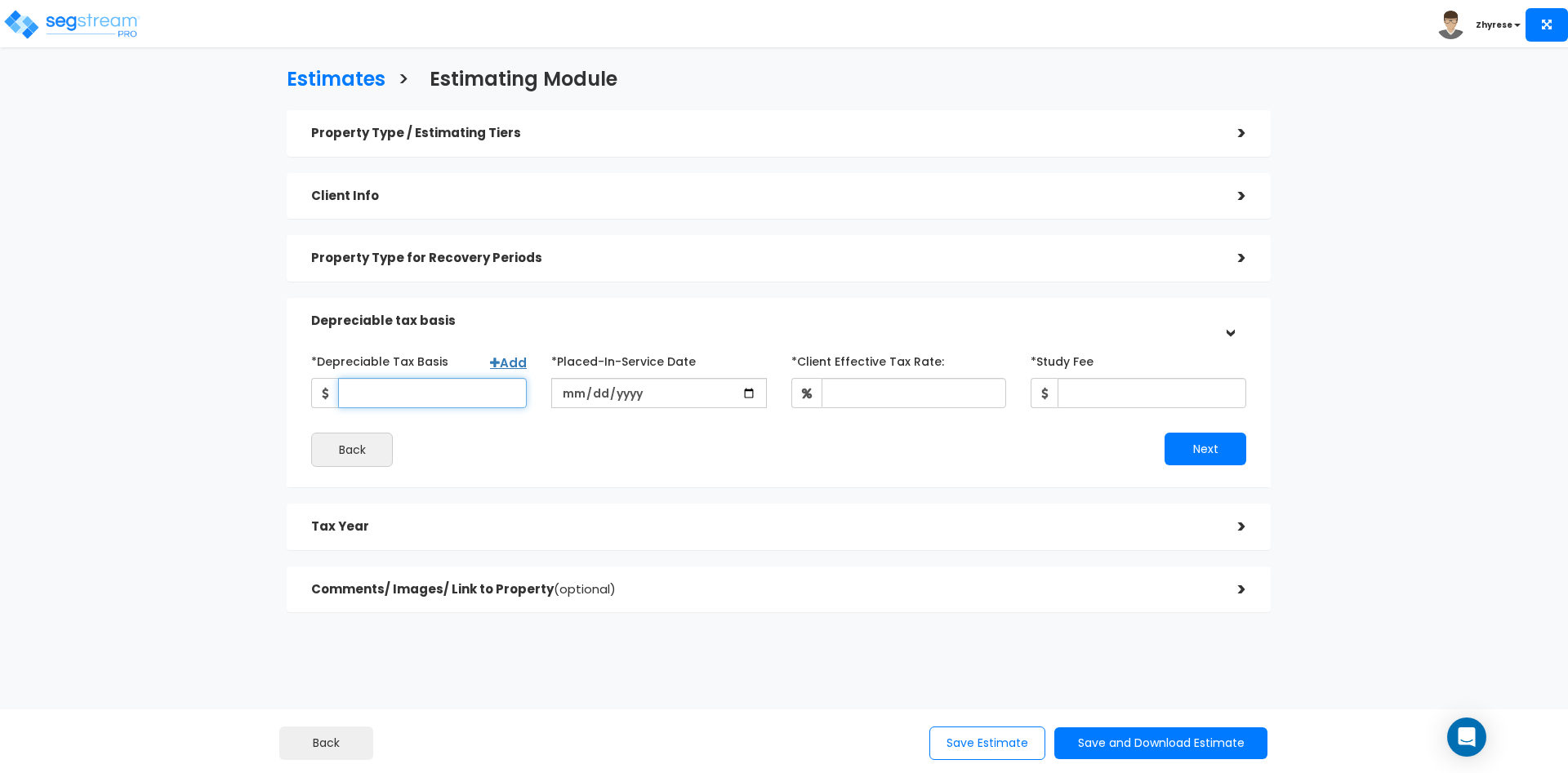
click at [437, 378] on div "*Depreciable Tax Basis Add" at bounding box center [419, 378] width 216 height 60
type input "11,111"
click at [573, 397] on input "date" at bounding box center [659, 393] width 216 height 31
click at [593, 390] on input "date" at bounding box center [659, 393] width 216 height 31
click at [621, 393] on input "date" at bounding box center [659, 393] width 216 height 31
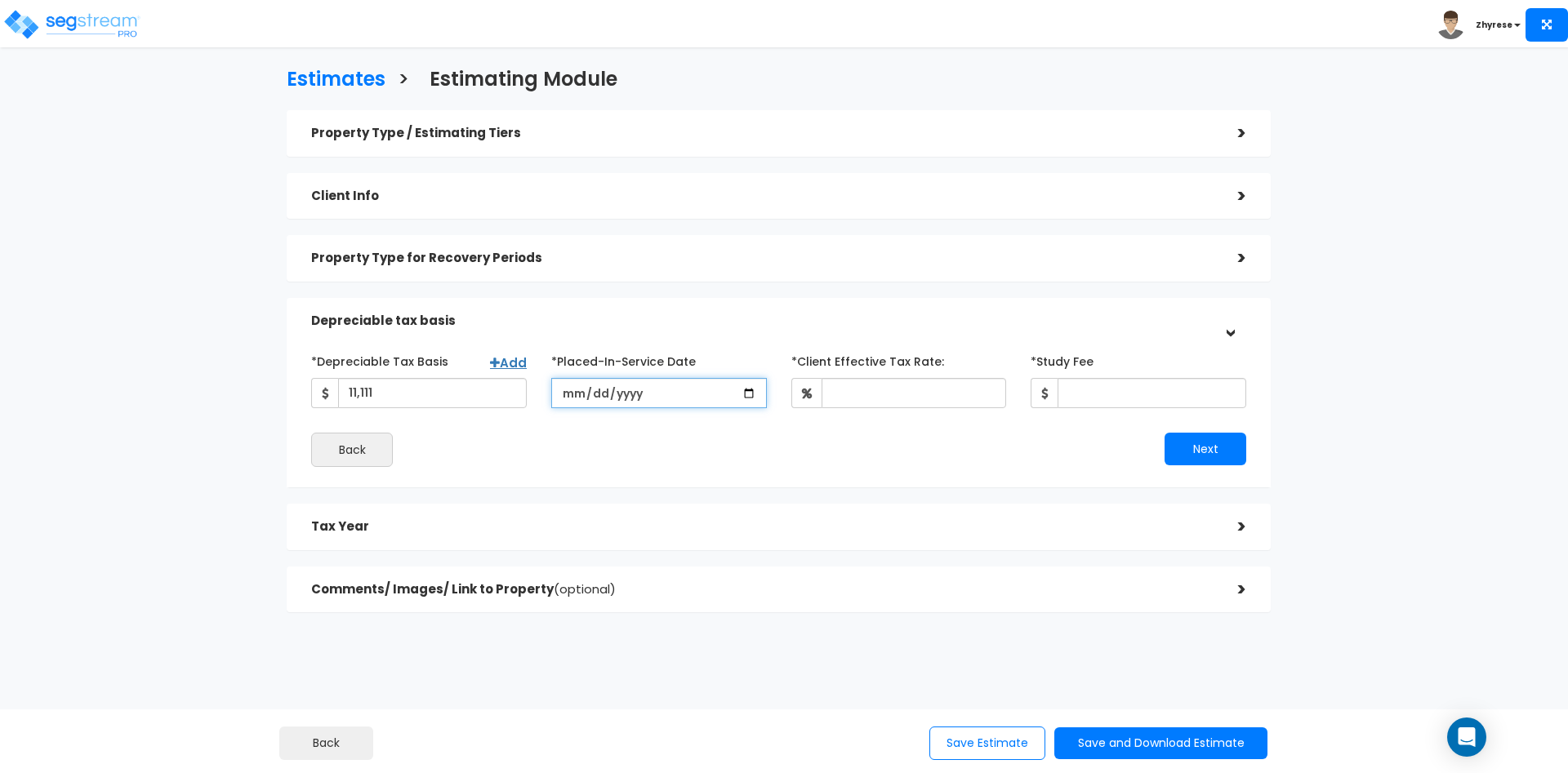
type input "2025-01-01"
click at [806, 386] on span at bounding box center [806, 393] width 31 height 31
click at [895, 389] on input "*Client Effective Tax Rate:" at bounding box center [914, 393] width 185 height 31
click at [887, 391] on input "*Client Effective Tax Rate:" at bounding box center [914, 393] width 185 height 31
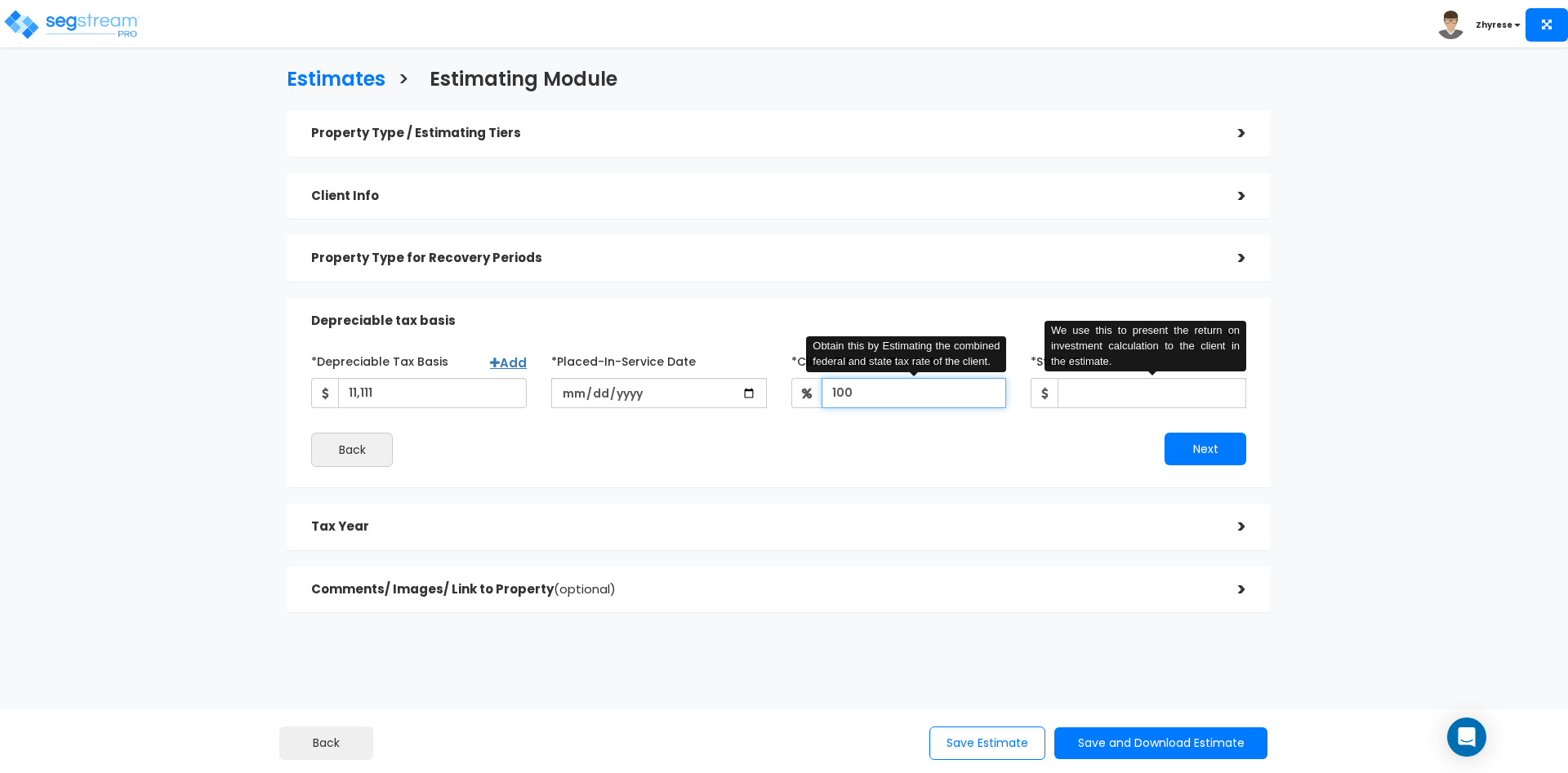
type input "100"
click at [1125, 398] on input "*Study Fee" at bounding box center [1152, 393] width 189 height 31
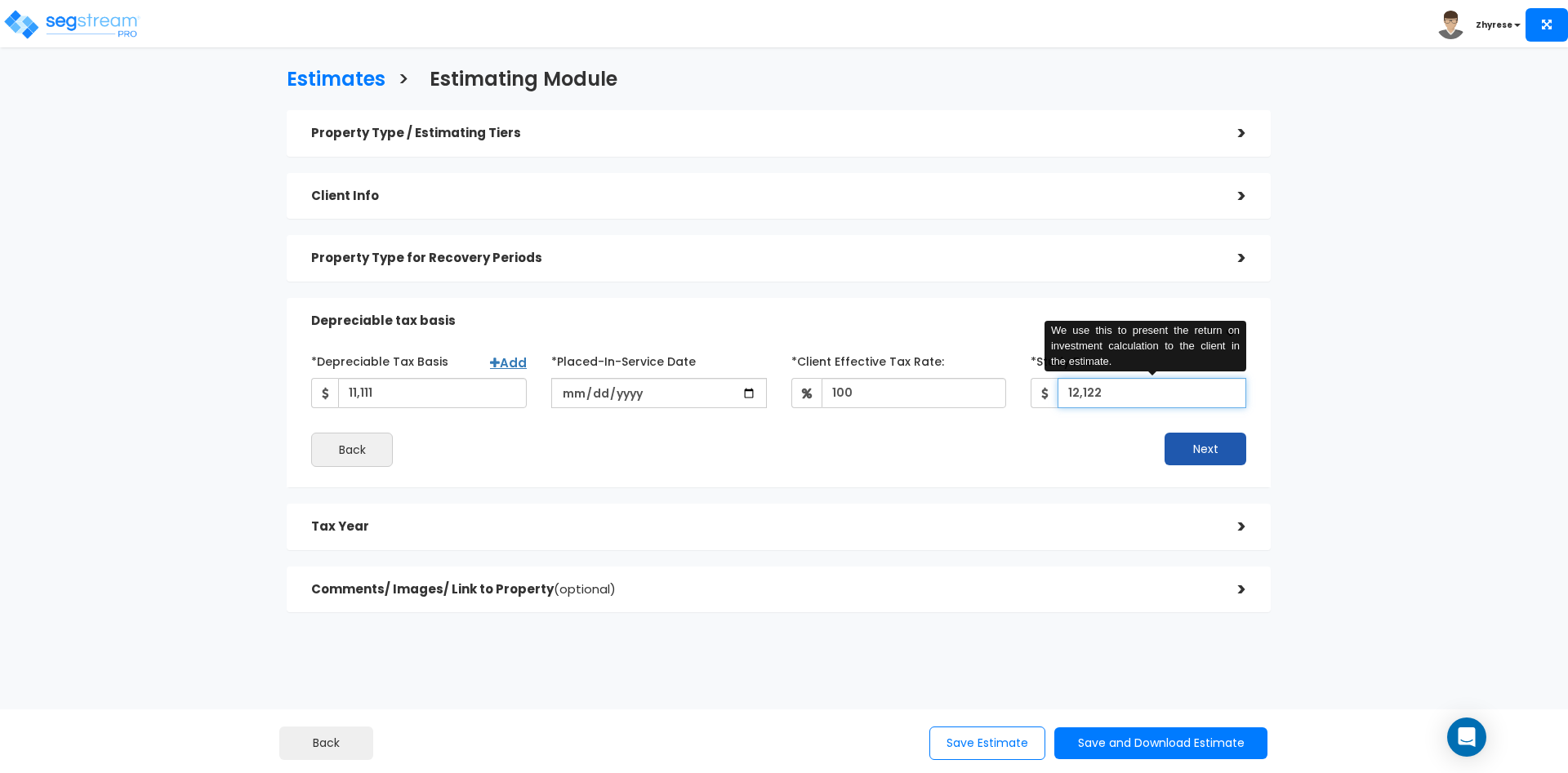
type input "12,122"
click at [1187, 439] on button "Next" at bounding box center [1205, 449] width 82 height 32
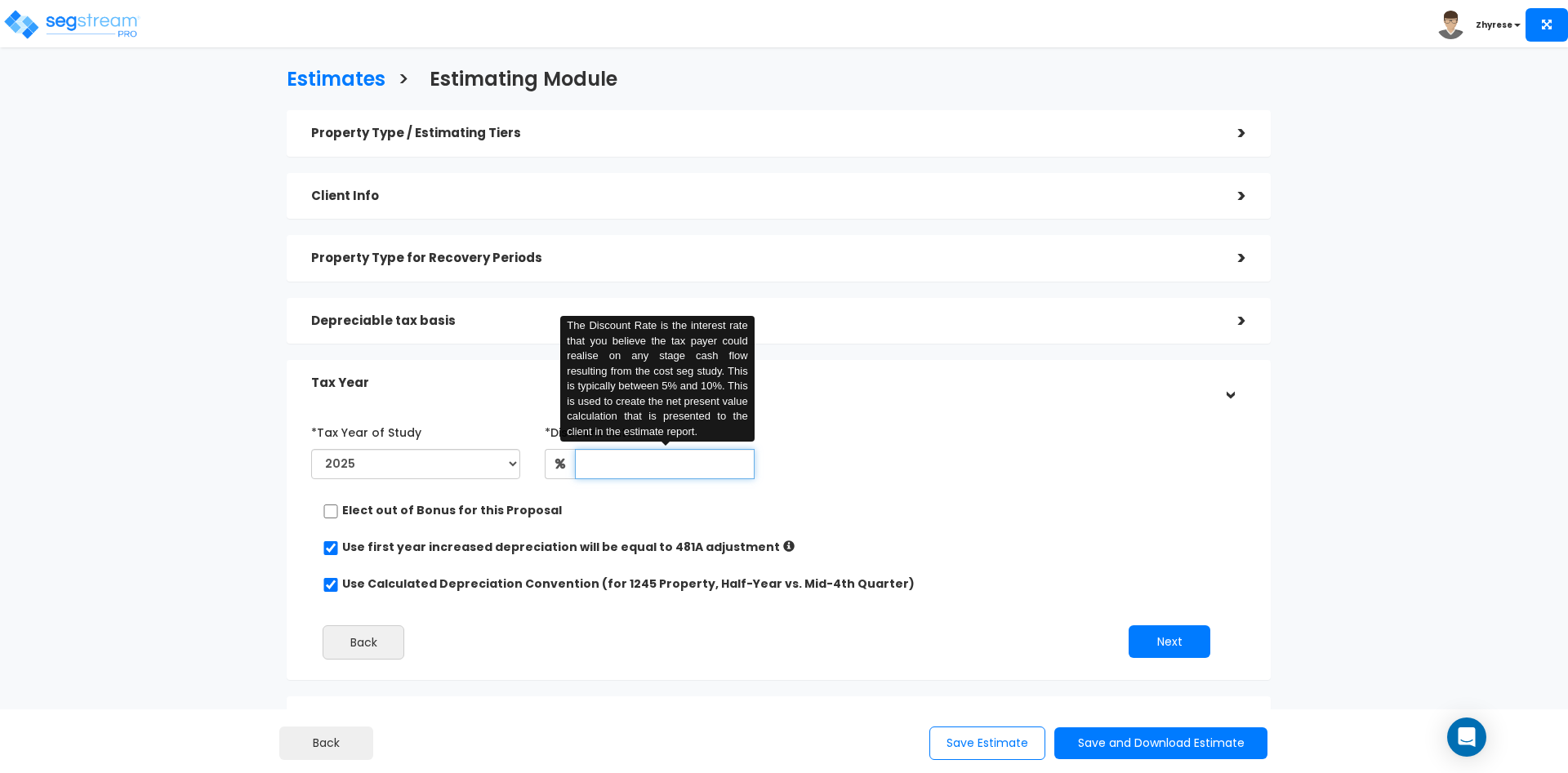
click at [653, 458] on input "text" at bounding box center [664, 465] width 179 height 31
type input "100"
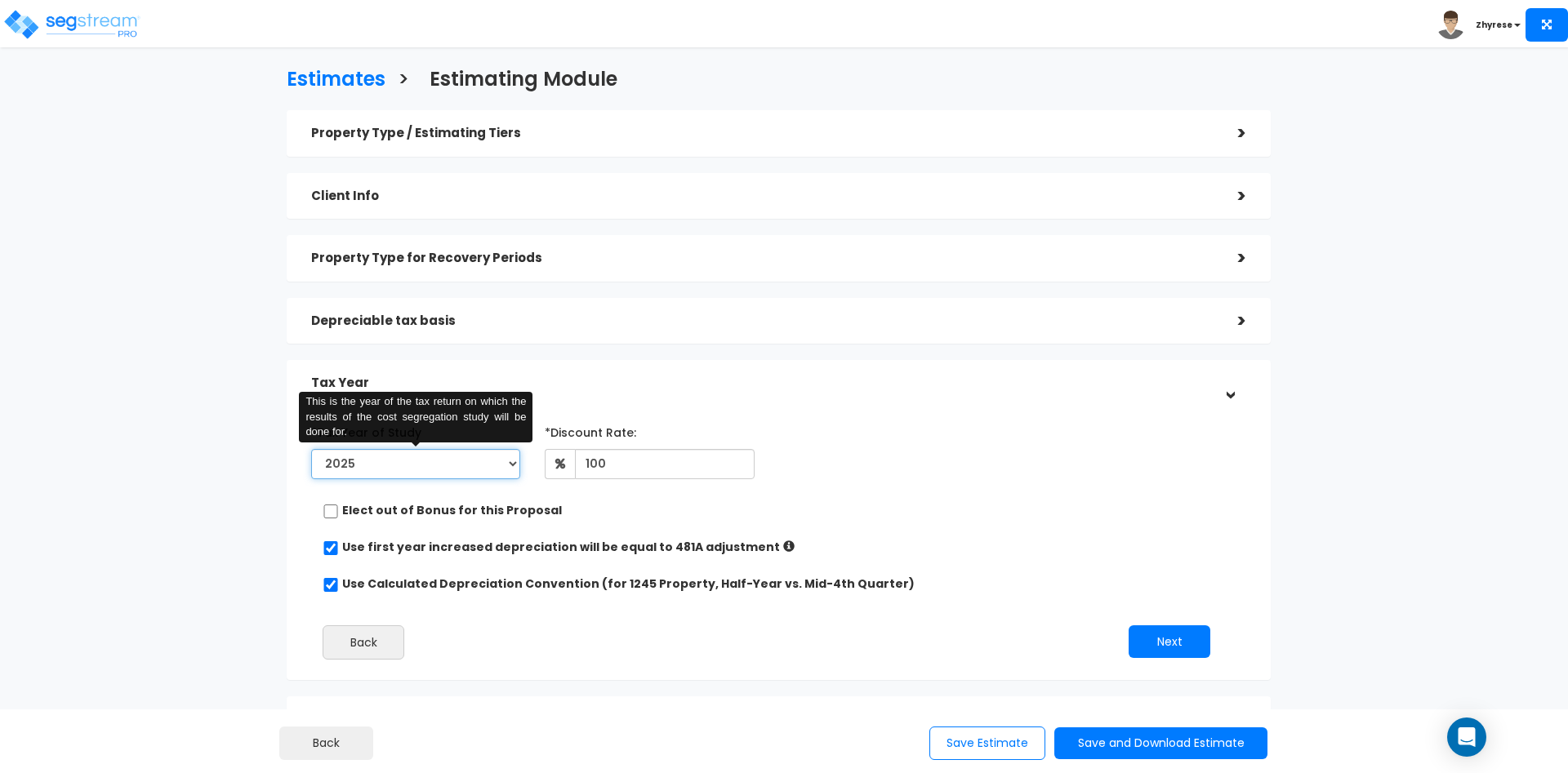
select select "2026"
click option "2026" at bounding box center [0, 0] width 0 height 0
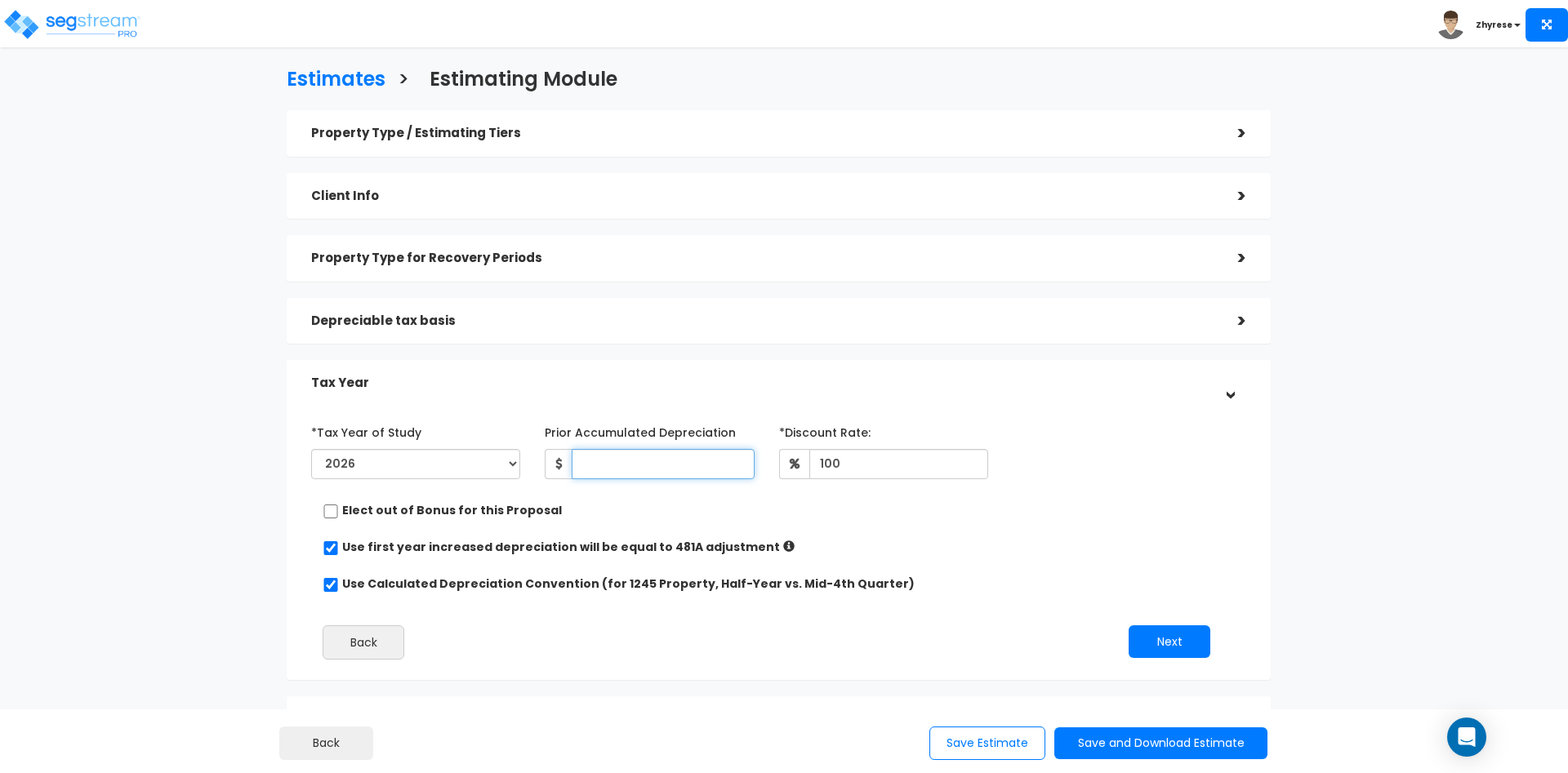
click at [726, 467] on input "Prior Accumulated Depreciation" at bounding box center [663, 465] width 183 height 31
type input "34,343"
click at [1161, 646] on button "Next" at bounding box center [1169, 642] width 82 height 32
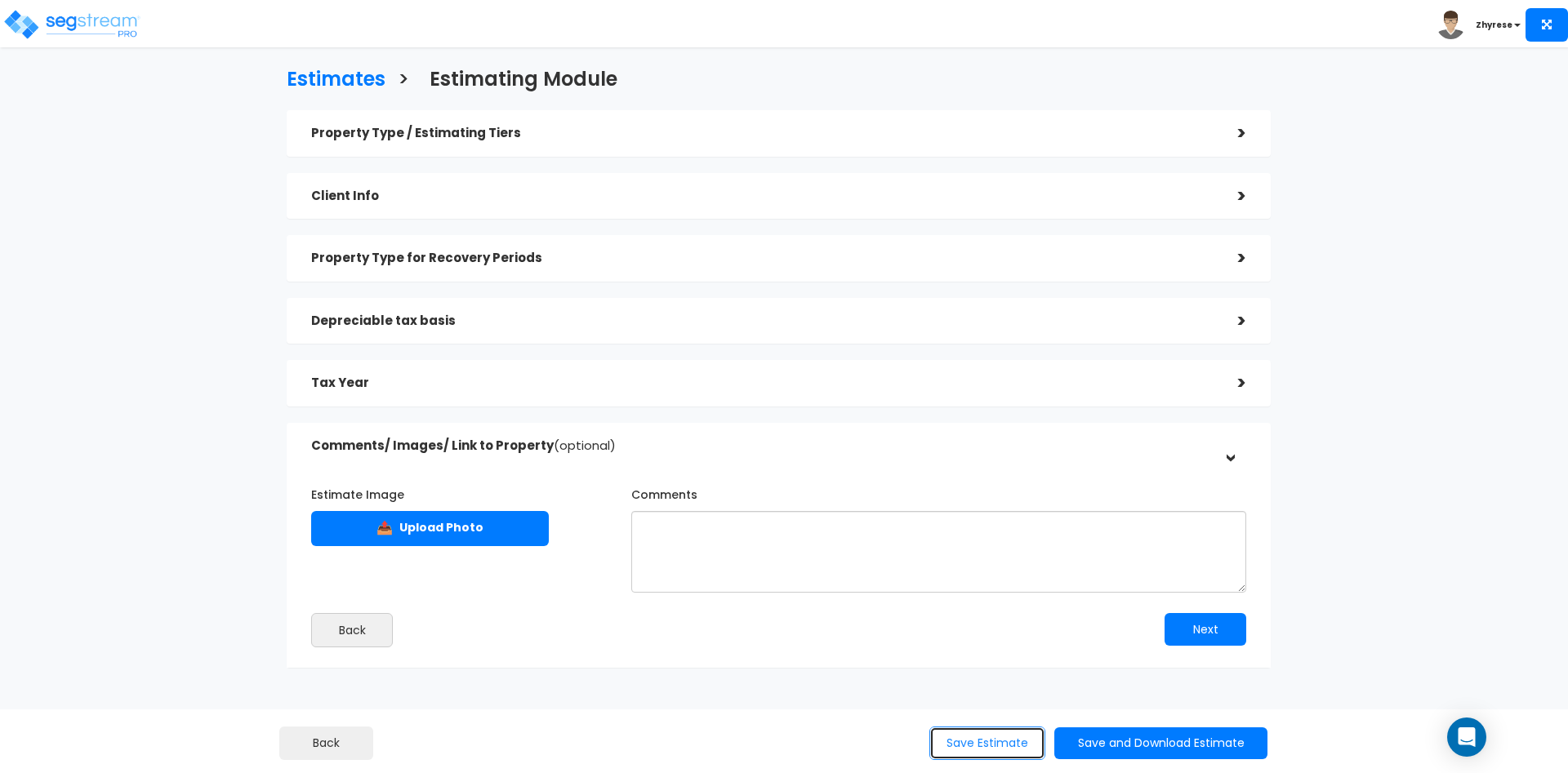
click at [995, 750] on button "Save Estimate" at bounding box center [987, 742] width 116 height 33
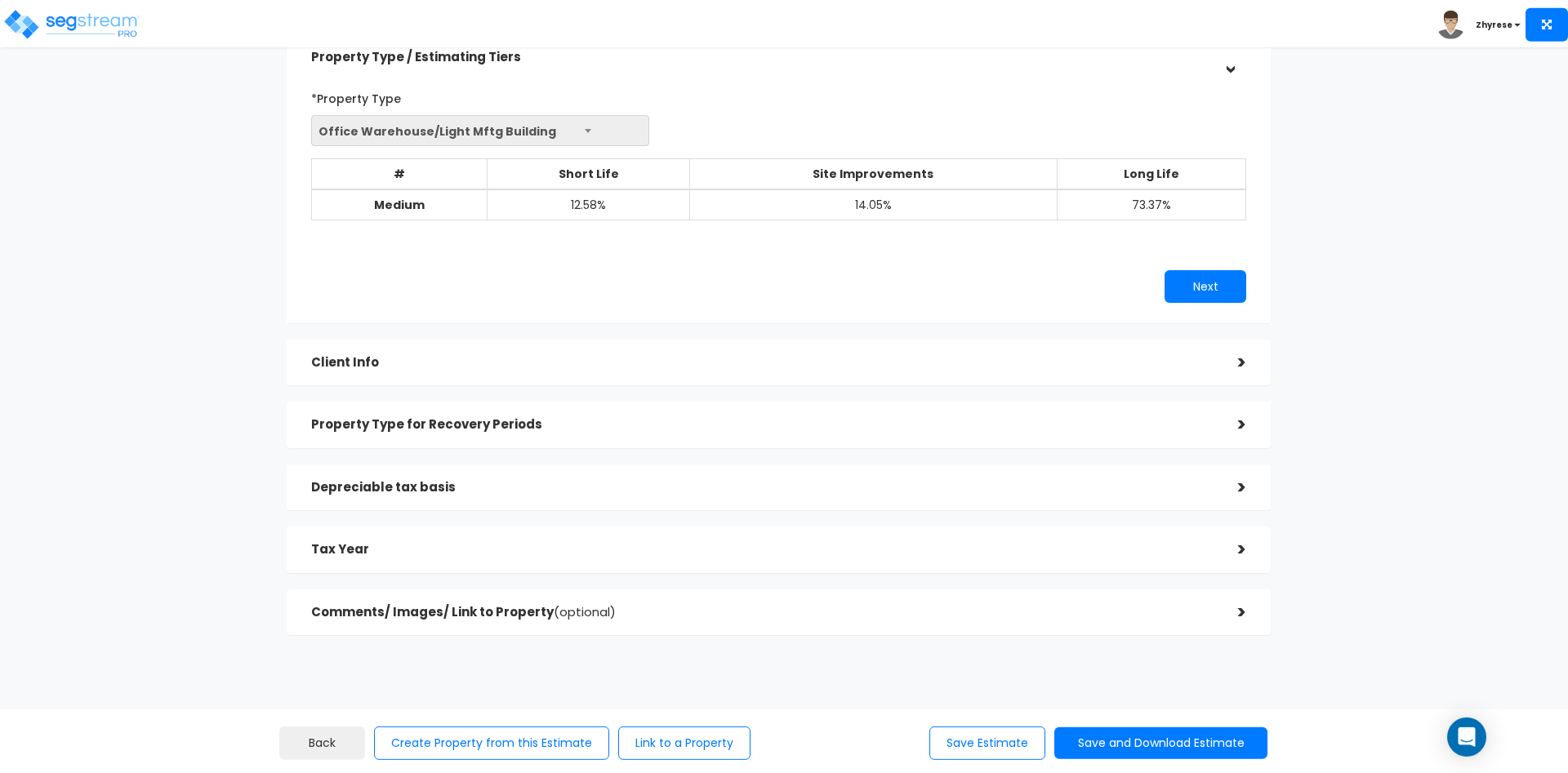
scroll to position [106, 0]
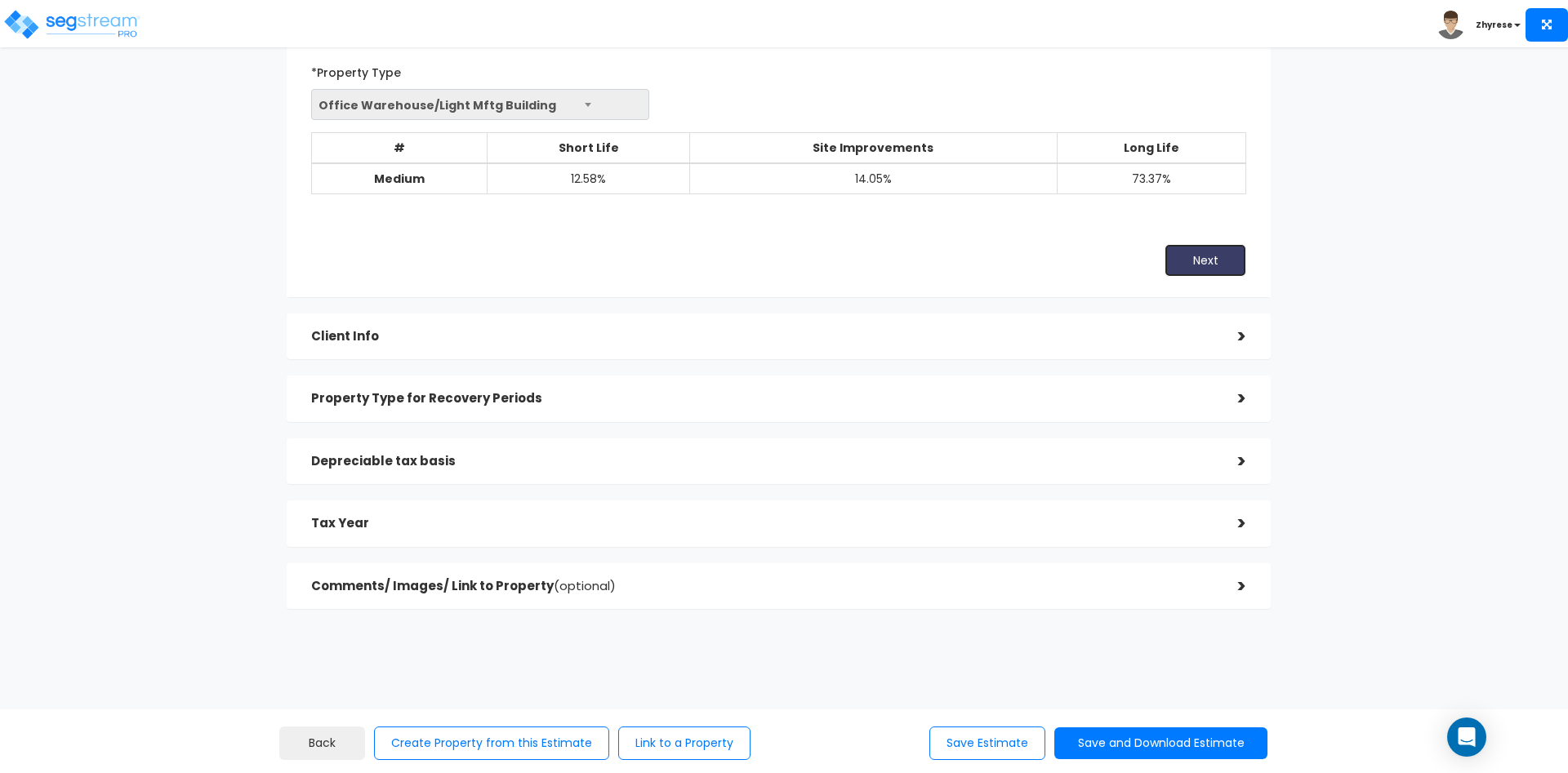
click at [1212, 269] on button "Next" at bounding box center [1205, 261] width 82 height 32
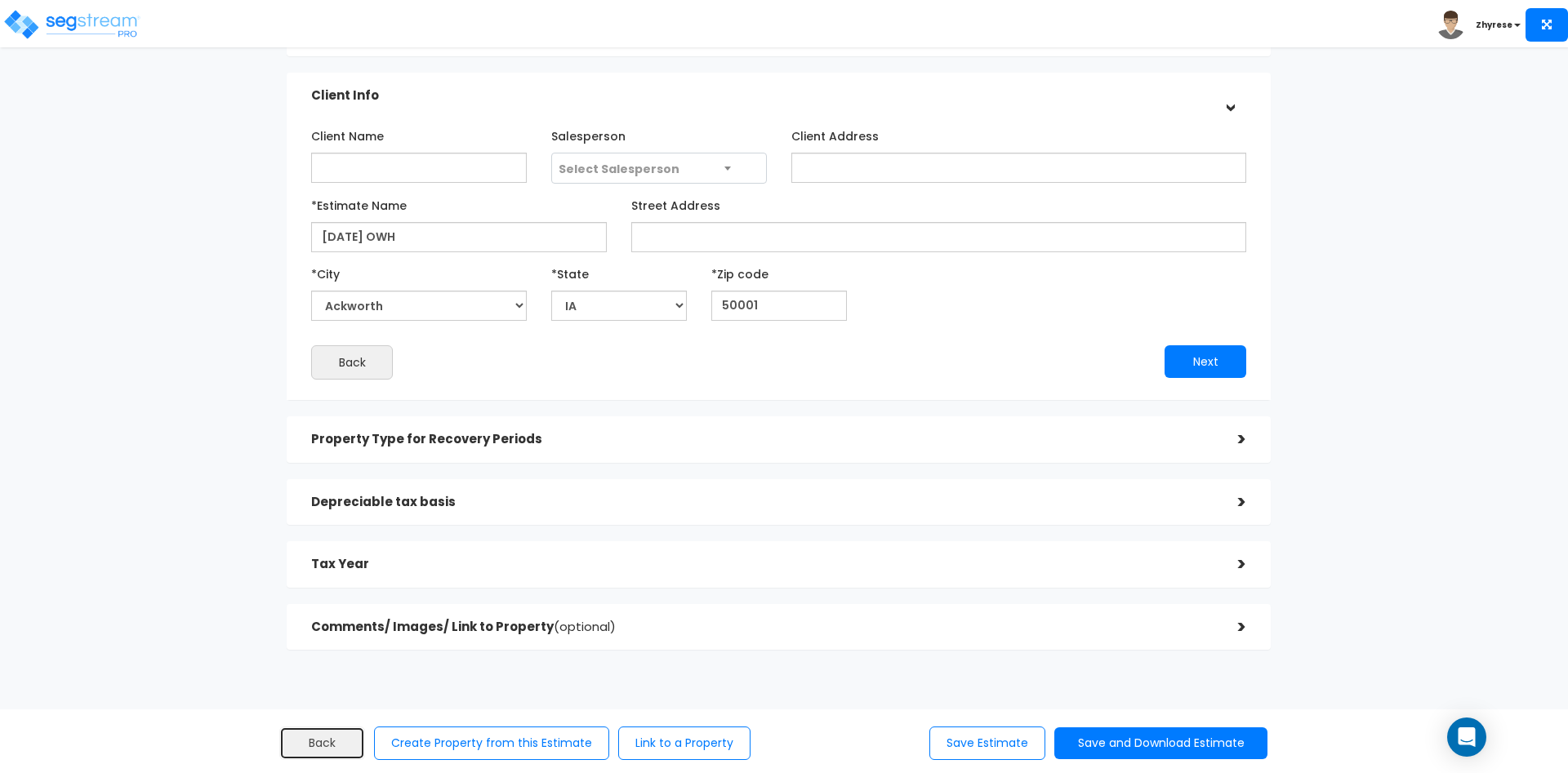
click at [309, 739] on button "Back" at bounding box center [322, 742] width 85 height 33
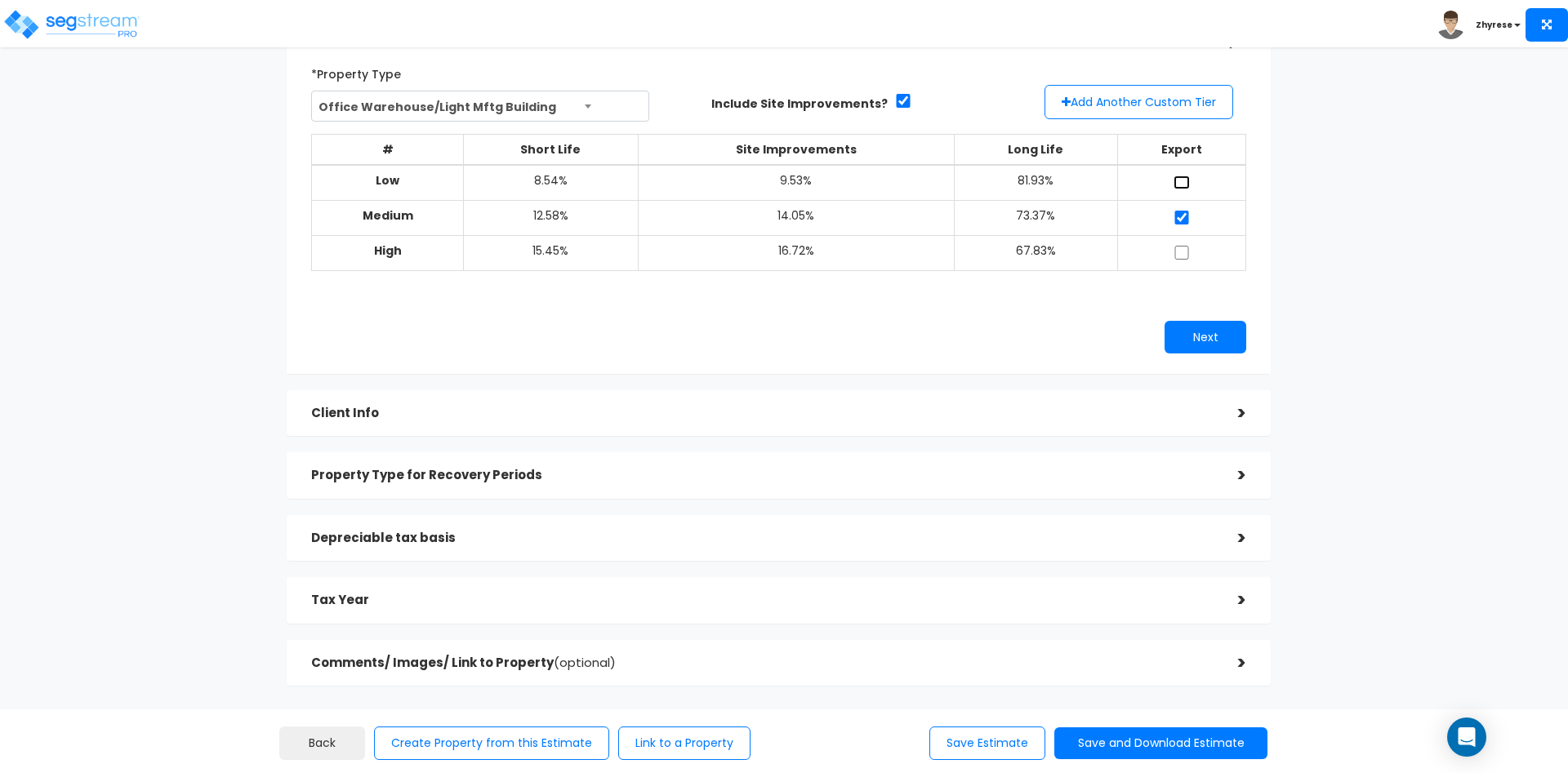
click at [1180, 182] on input "checkbox" at bounding box center [1181, 182] width 16 height 13
checkbox input "true"
click at [1180, 252] on input "checkbox" at bounding box center [1181, 252] width 16 height 13
checkbox input "true"
click at [1214, 332] on button "Next" at bounding box center [1205, 337] width 82 height 32
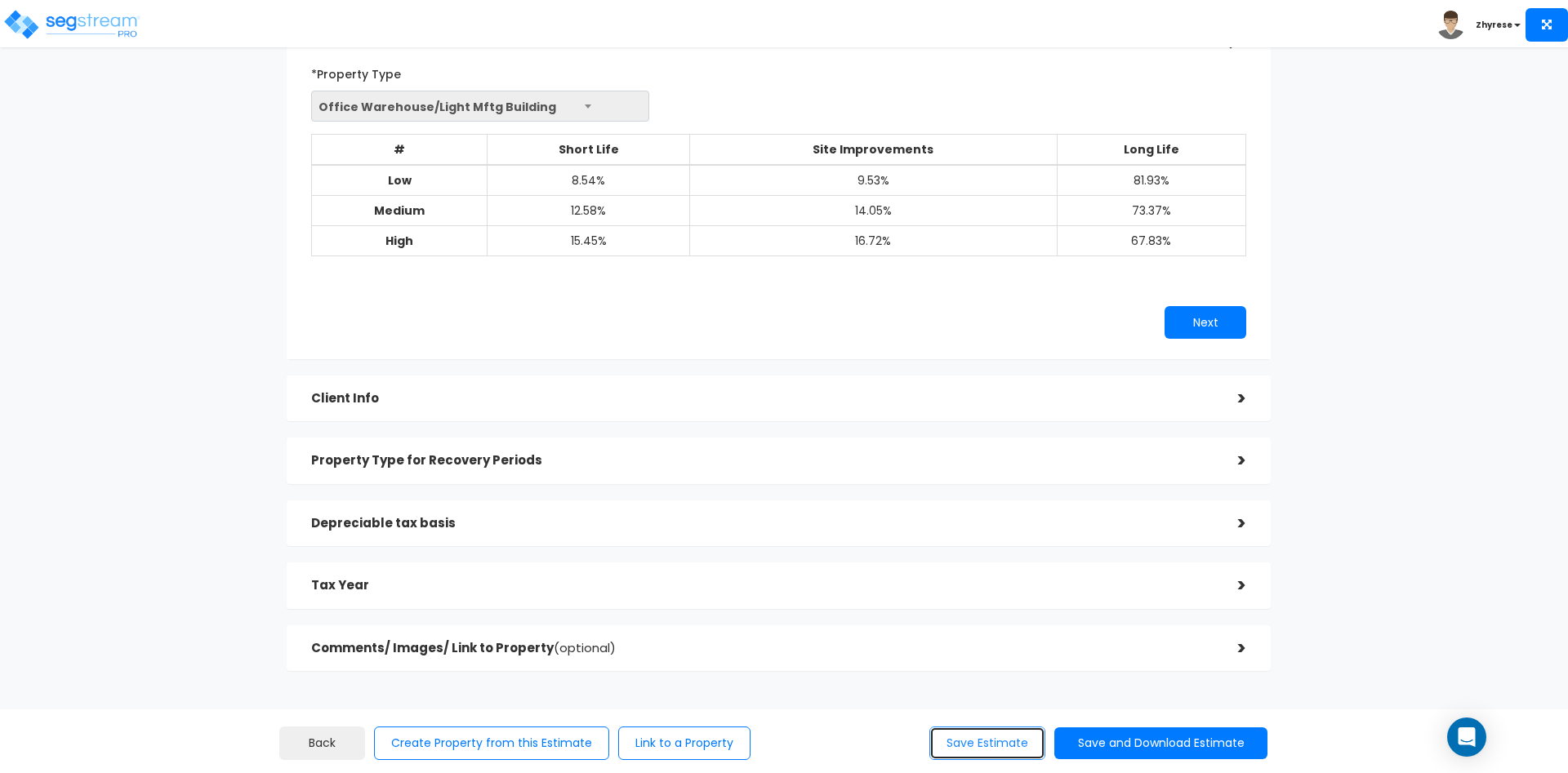
click at [992, 756] on button "Save Estimate" at bounding box center [987, 742] width 116 height 33
